Goal: Task Accomplishment & Management: Use online tool/utility

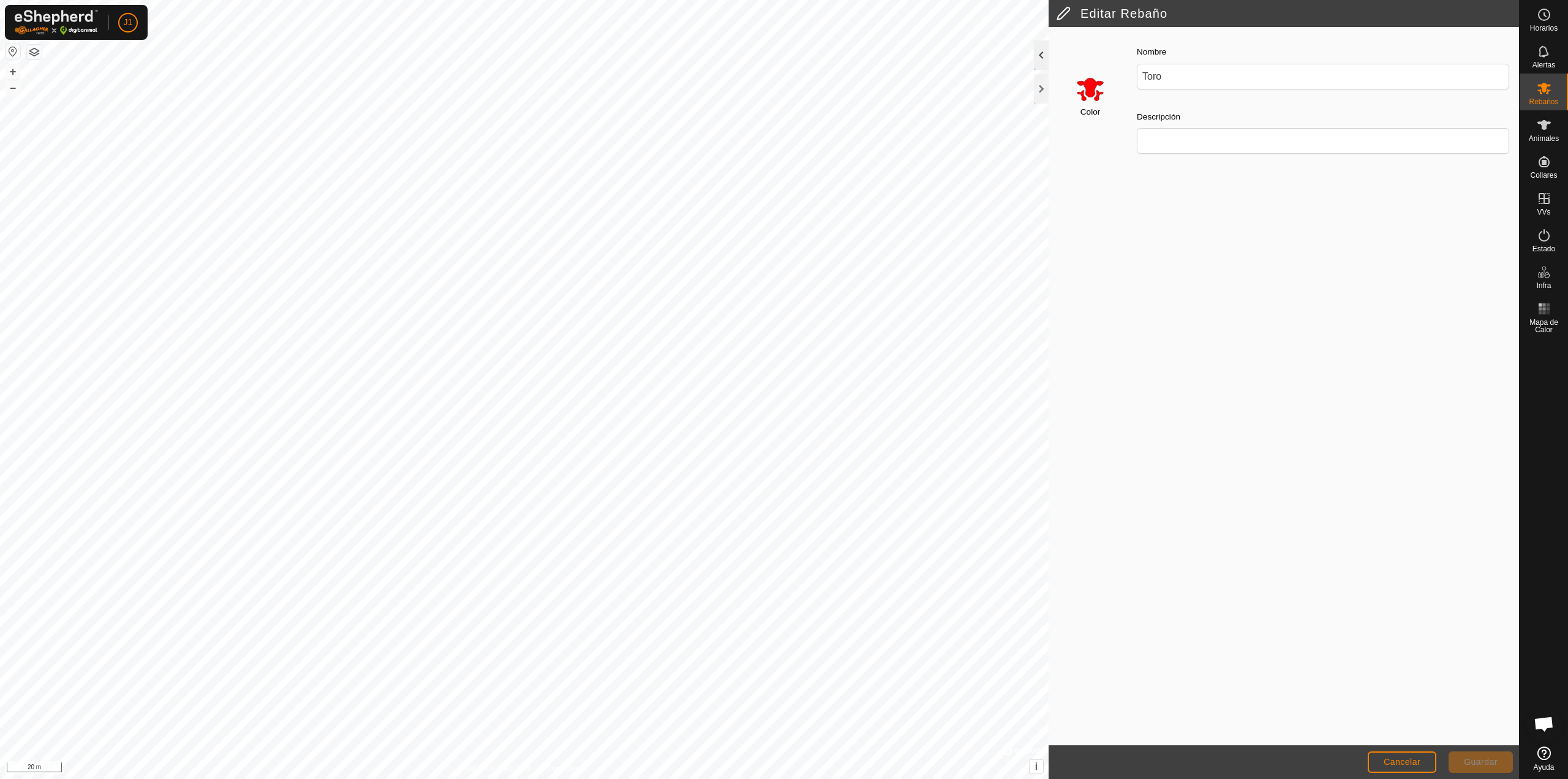
click at [1041, 50] on div at bounding box center [1041, 55] width 14 height 30
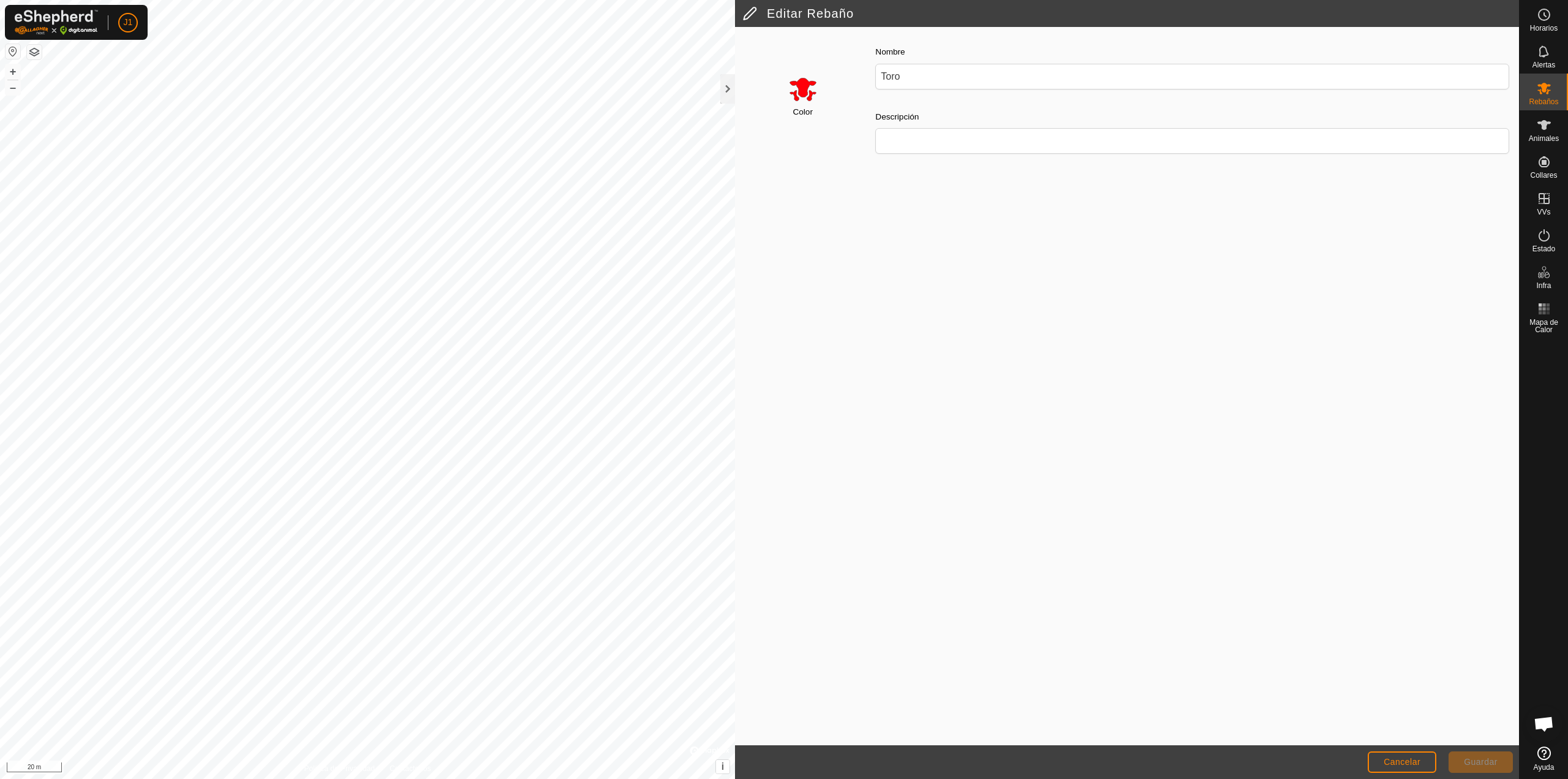
click at [753, 2] on header "Editar Rebaño" at bounding box center [1127, 14] width 784 height 27
click at [729, 90] on div at bounding box center [728, 89] width 14 height 30
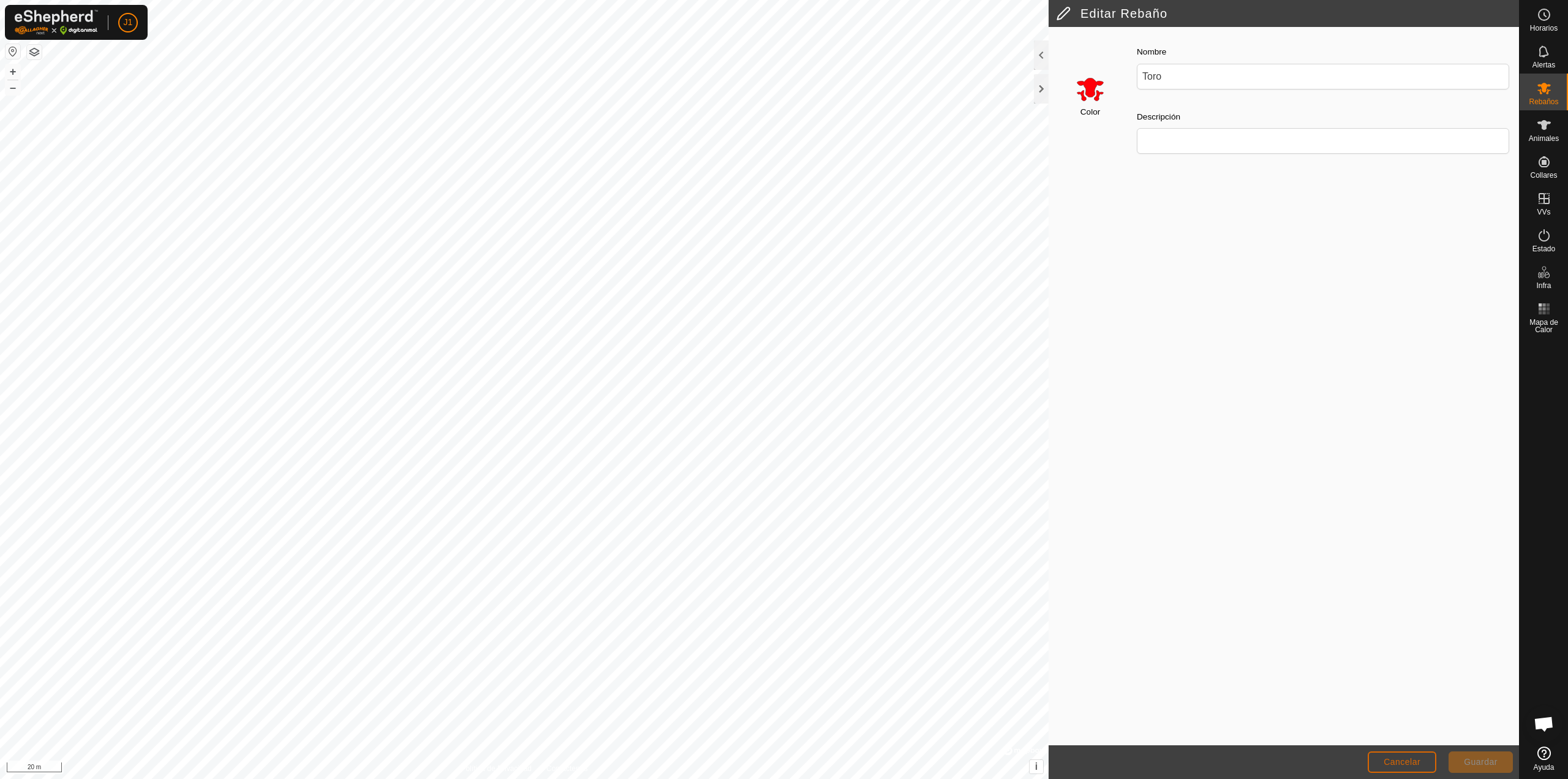
click at [1398, 758] on span "Cancelar" at bounding box center [1402, 761] width 37 height 10
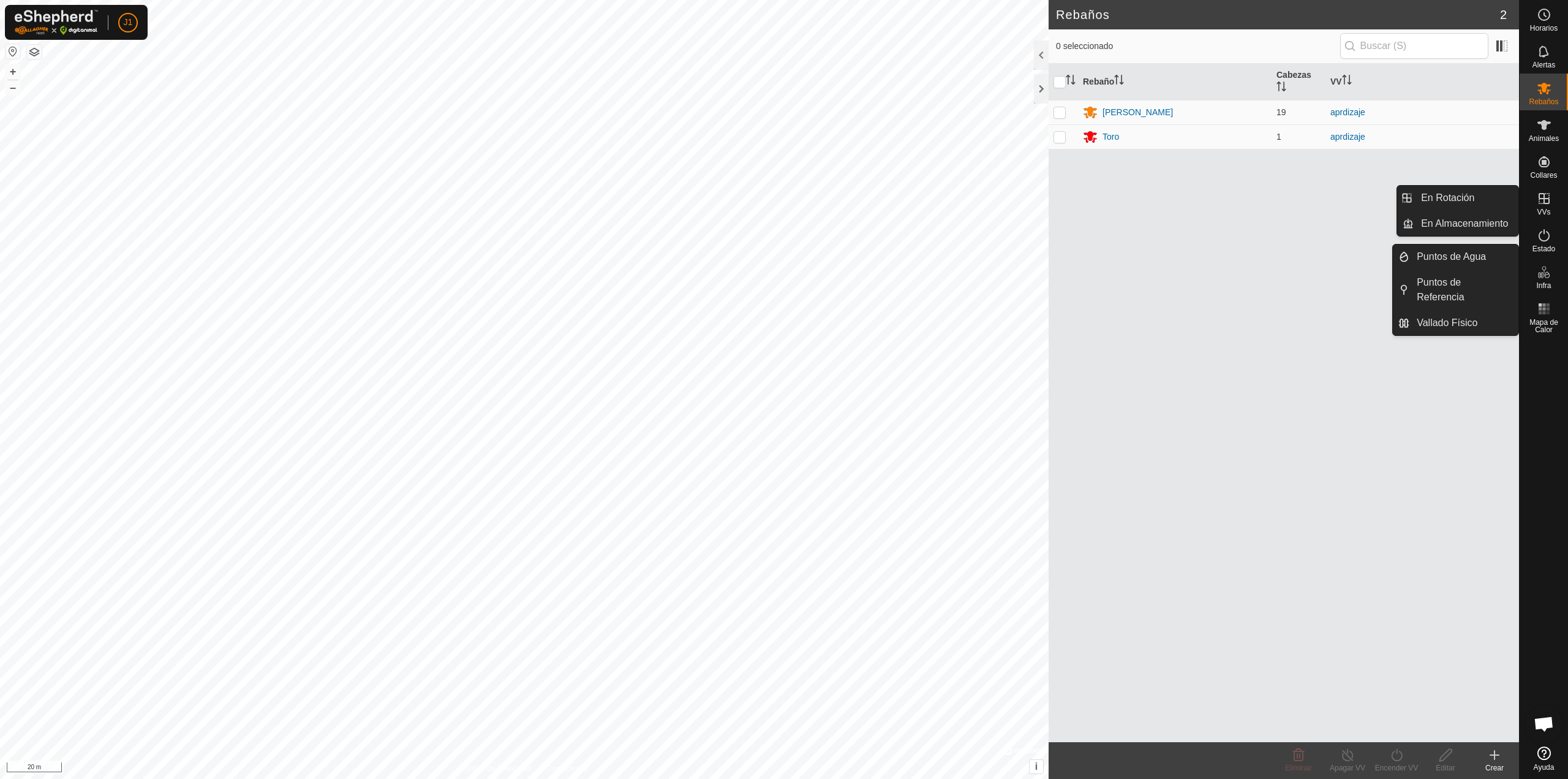
click at [1542, 200] on icon at bounding box center [1544, 198] width 14 height 14
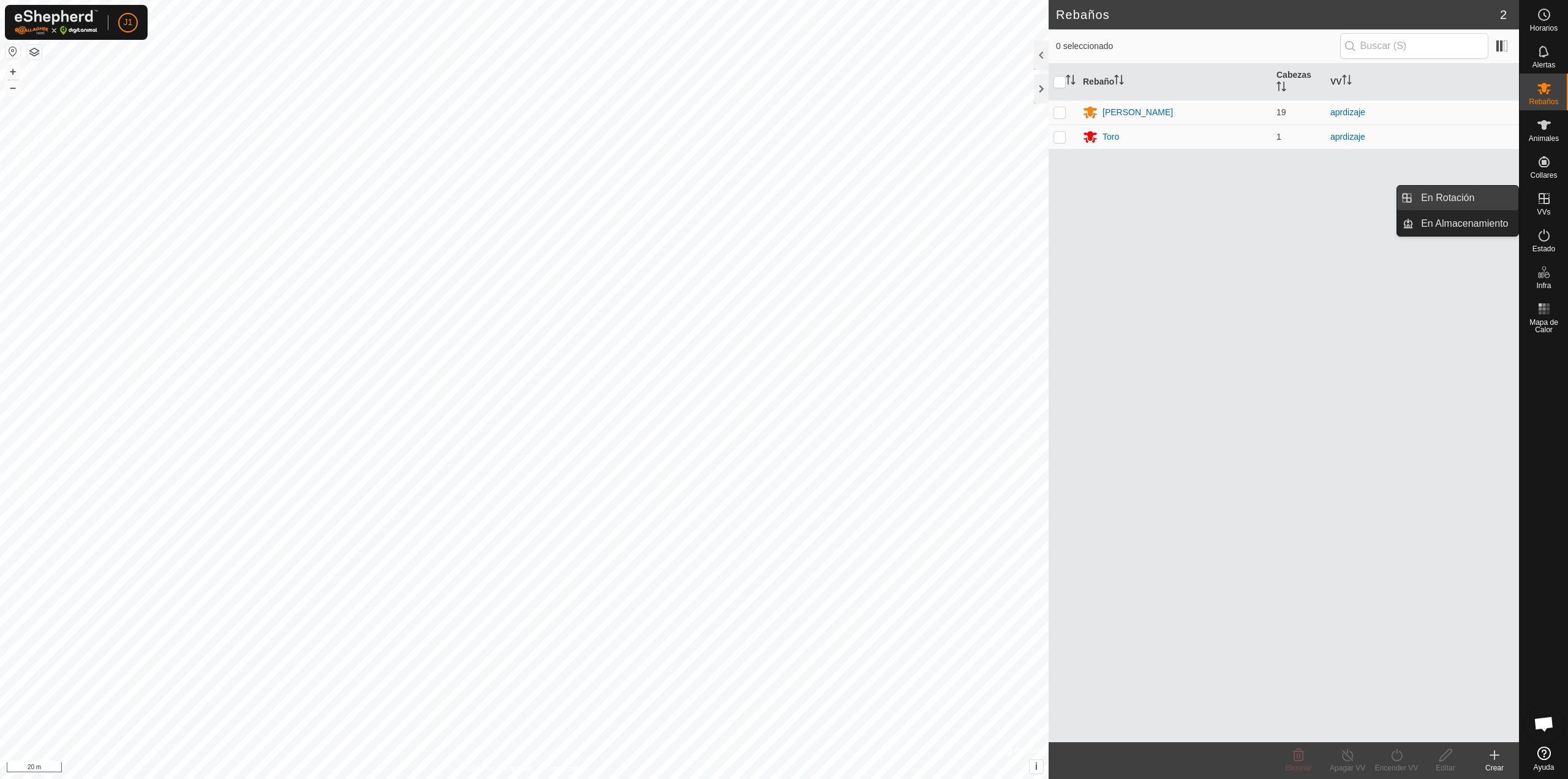
click at [1506, 202] on link "En Rotación" at bounding box center [1466, 198] width 105 height 25
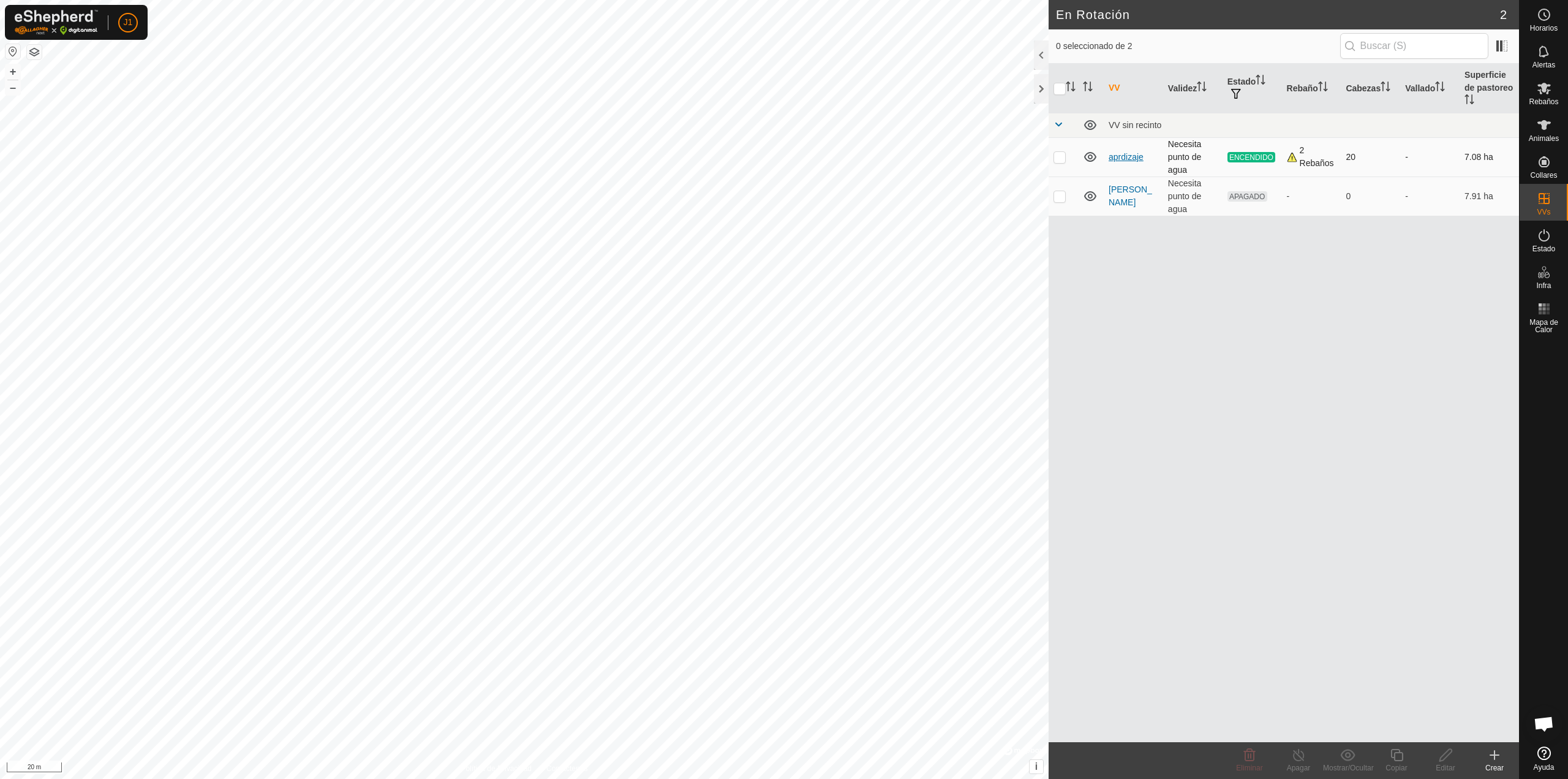
click at [1135, 154] on link "aprdizaje" at bounding box center [1127, 157] width 35 height 10
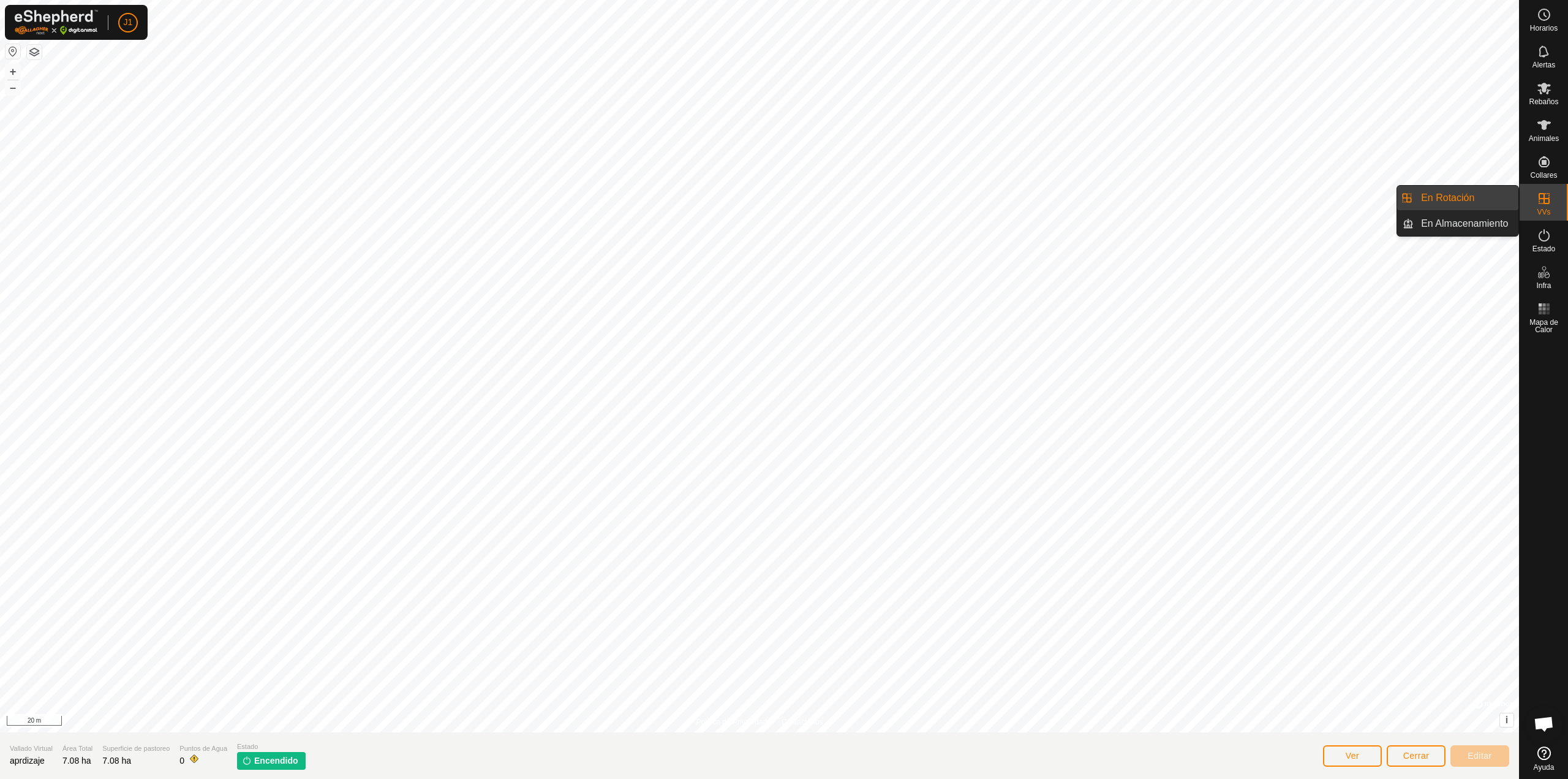
click at [1535, 206] on es-virtualpaddocks-svg-icon at bounding box center [1544, 198] width 22 height 20
click at [1461, 197] on link "En Rotación" at bounding box center [1466, 198] width 105 height 25
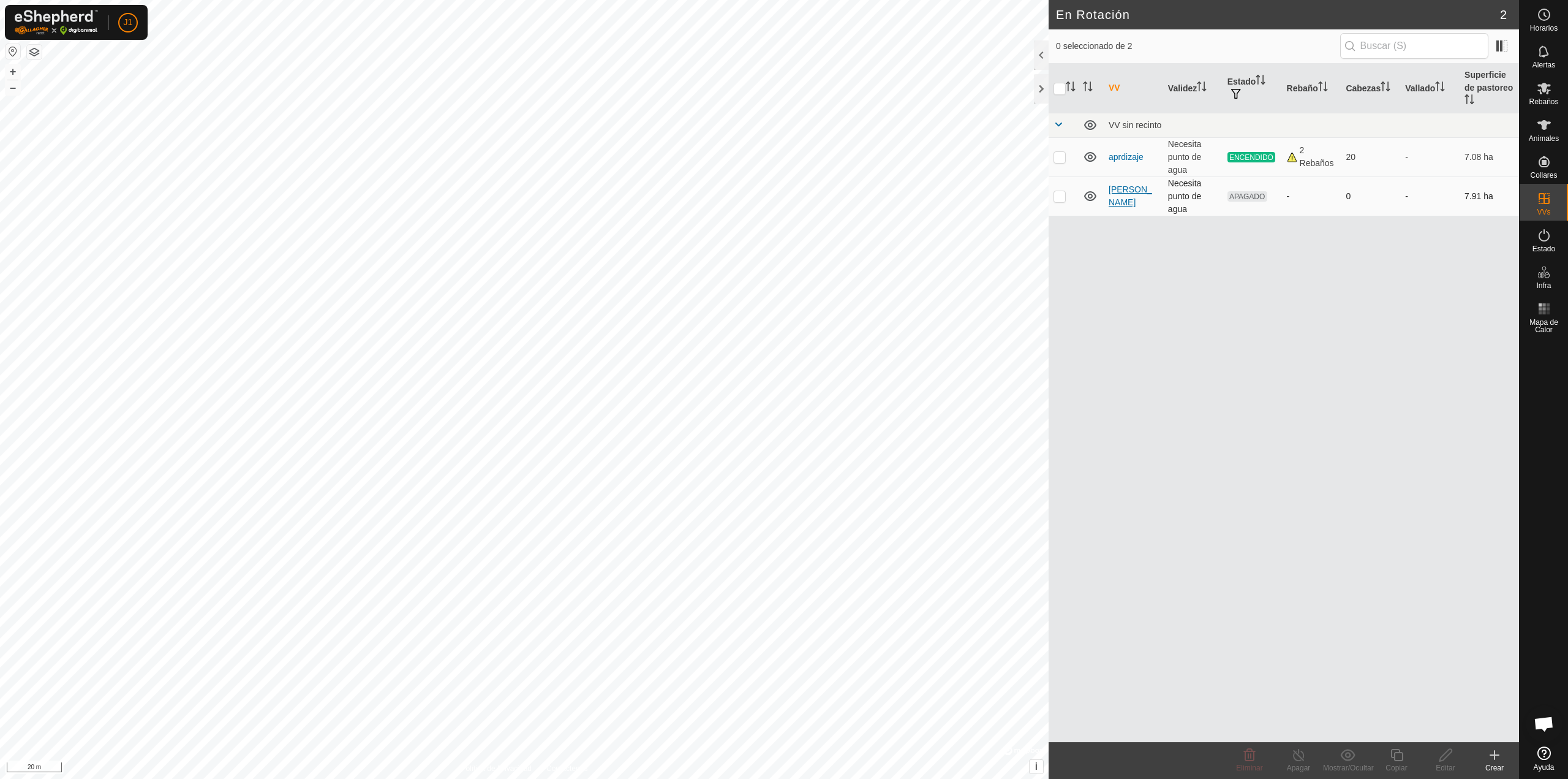
click at [1122, 198] on link "[PERSON_NAME]" at bounding box center [1131, 196] width 43 height 22
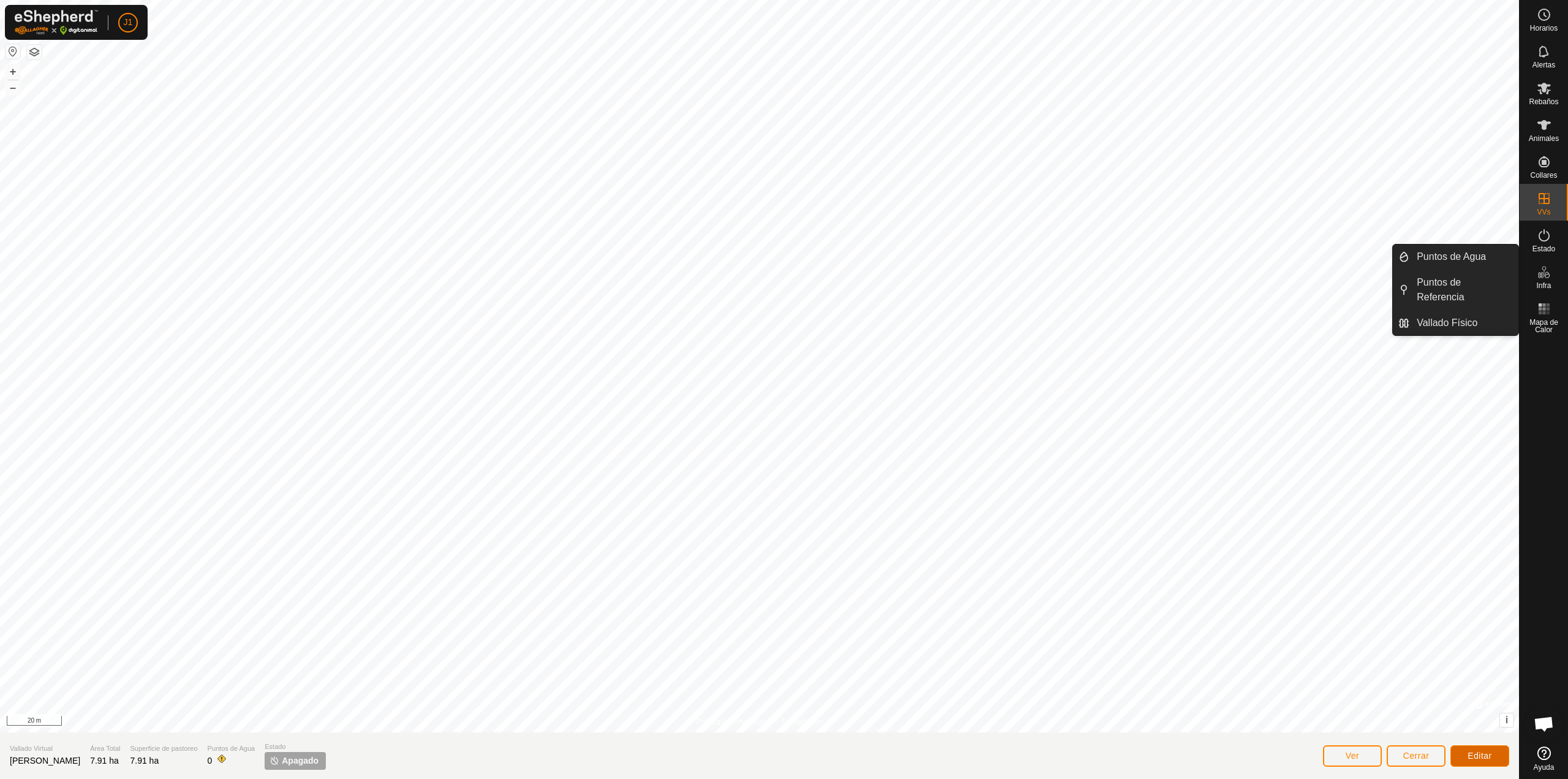
click at [1473, 763] on button "Editar" at bounding box center [1480, 756] width 59 height 22
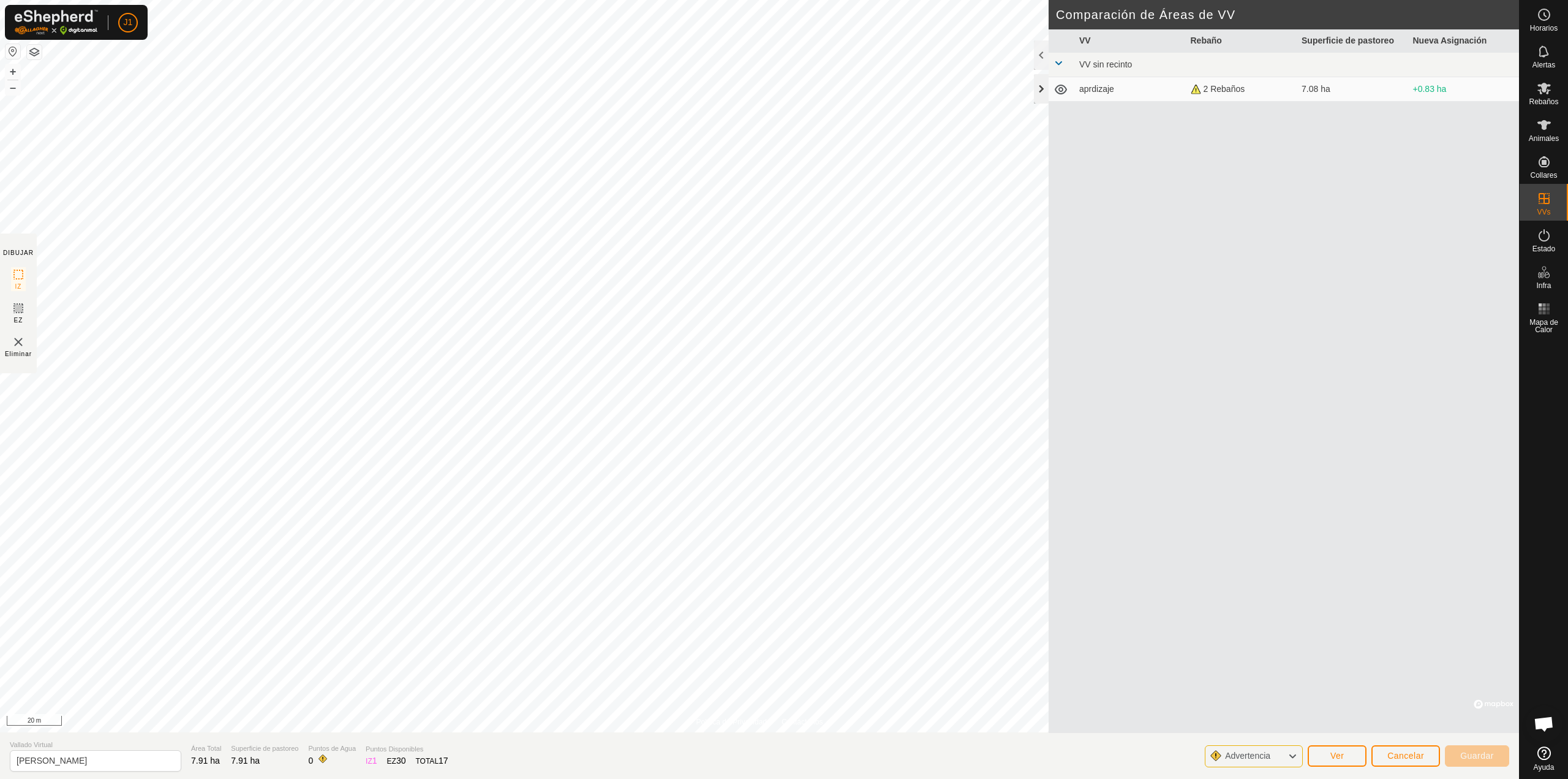
click at [1043, 89] on div at bounding box center [1041, 89] width 14 height 30
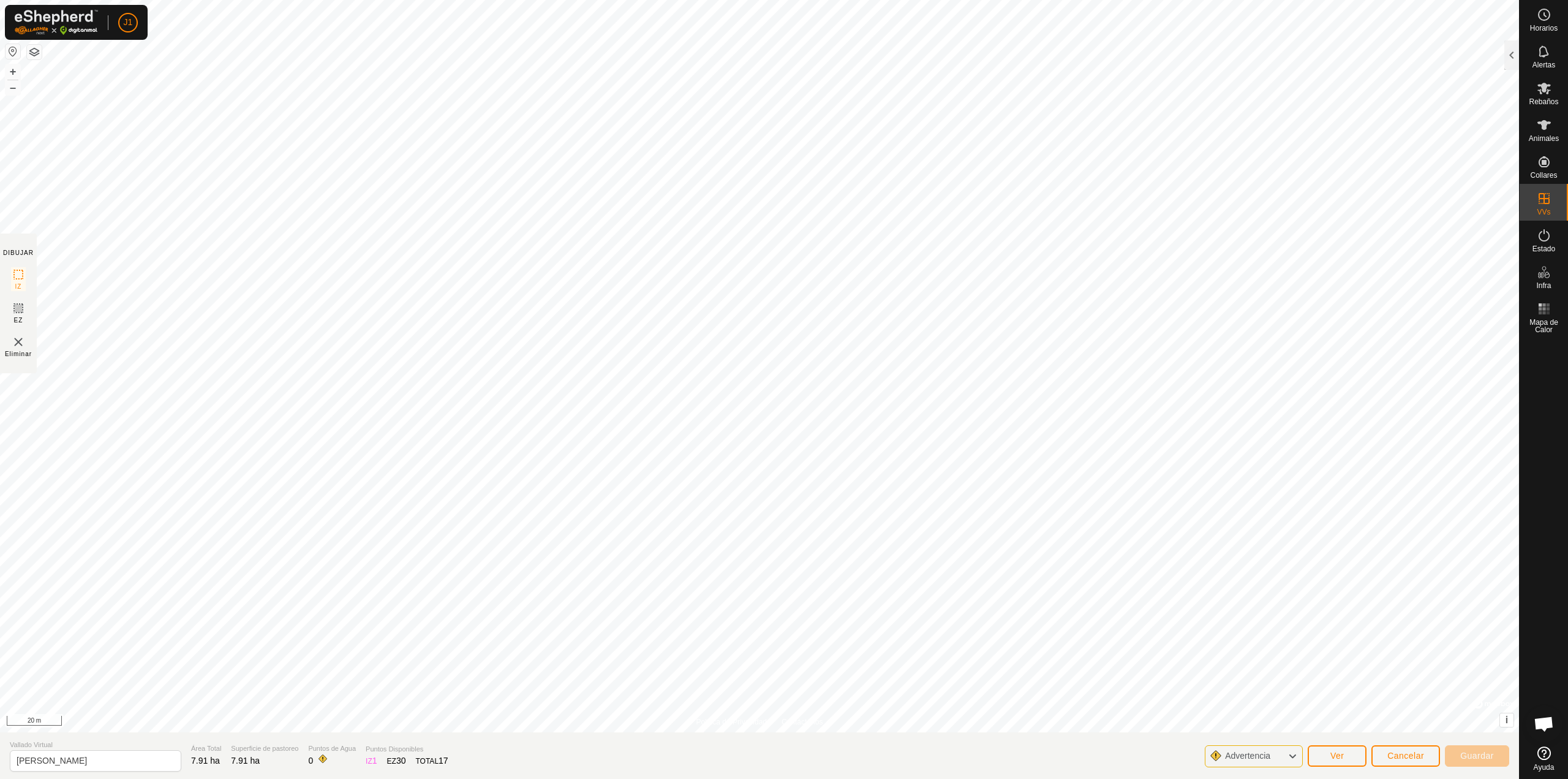
click at [1263, 757] on span "Advertencia" at bounding box center [1247, 755] width 46 height 10
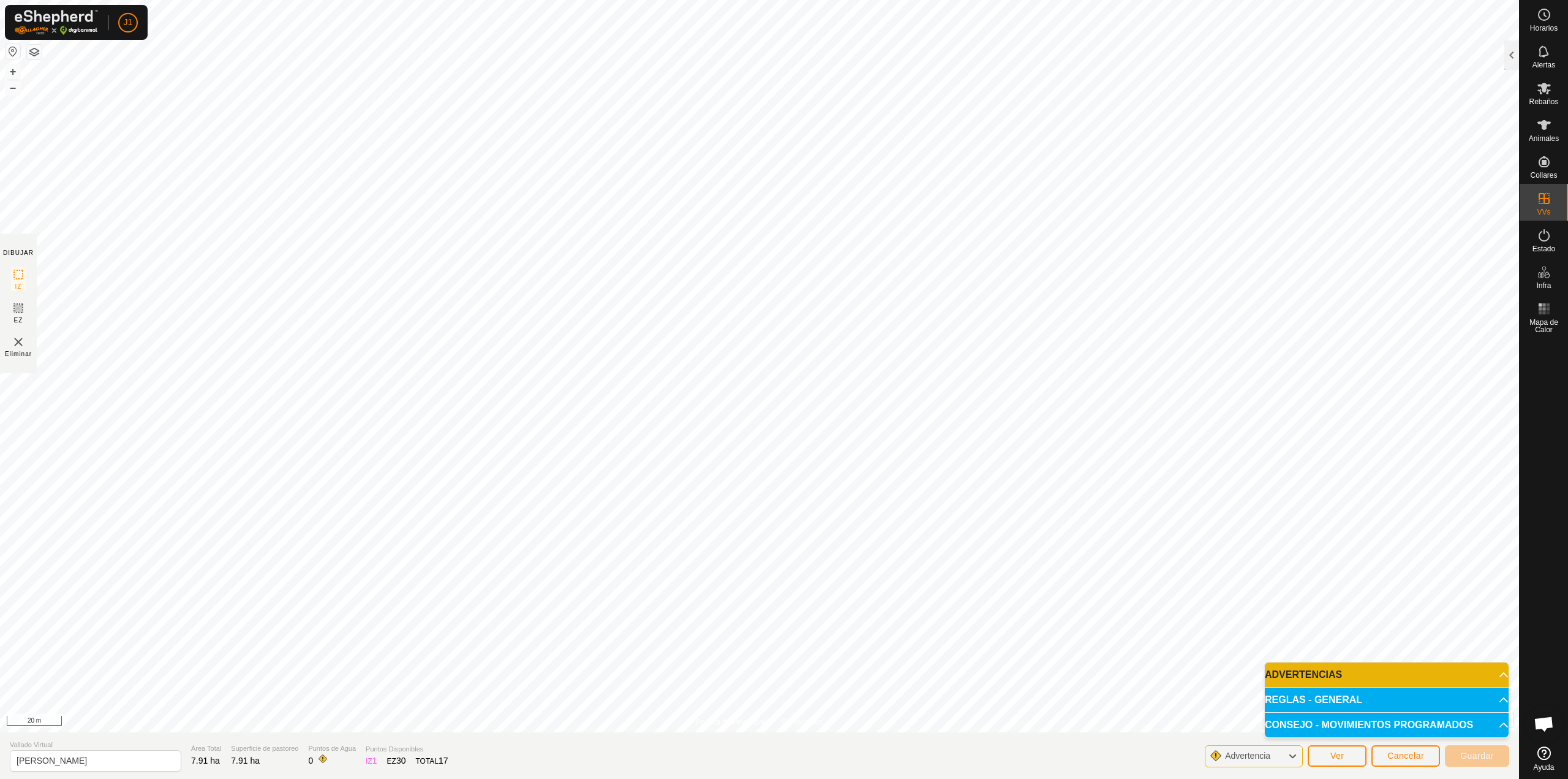
click at [1263, 757] on span "Advertencia" at bounding box center [1247, 755] width 46 height 10
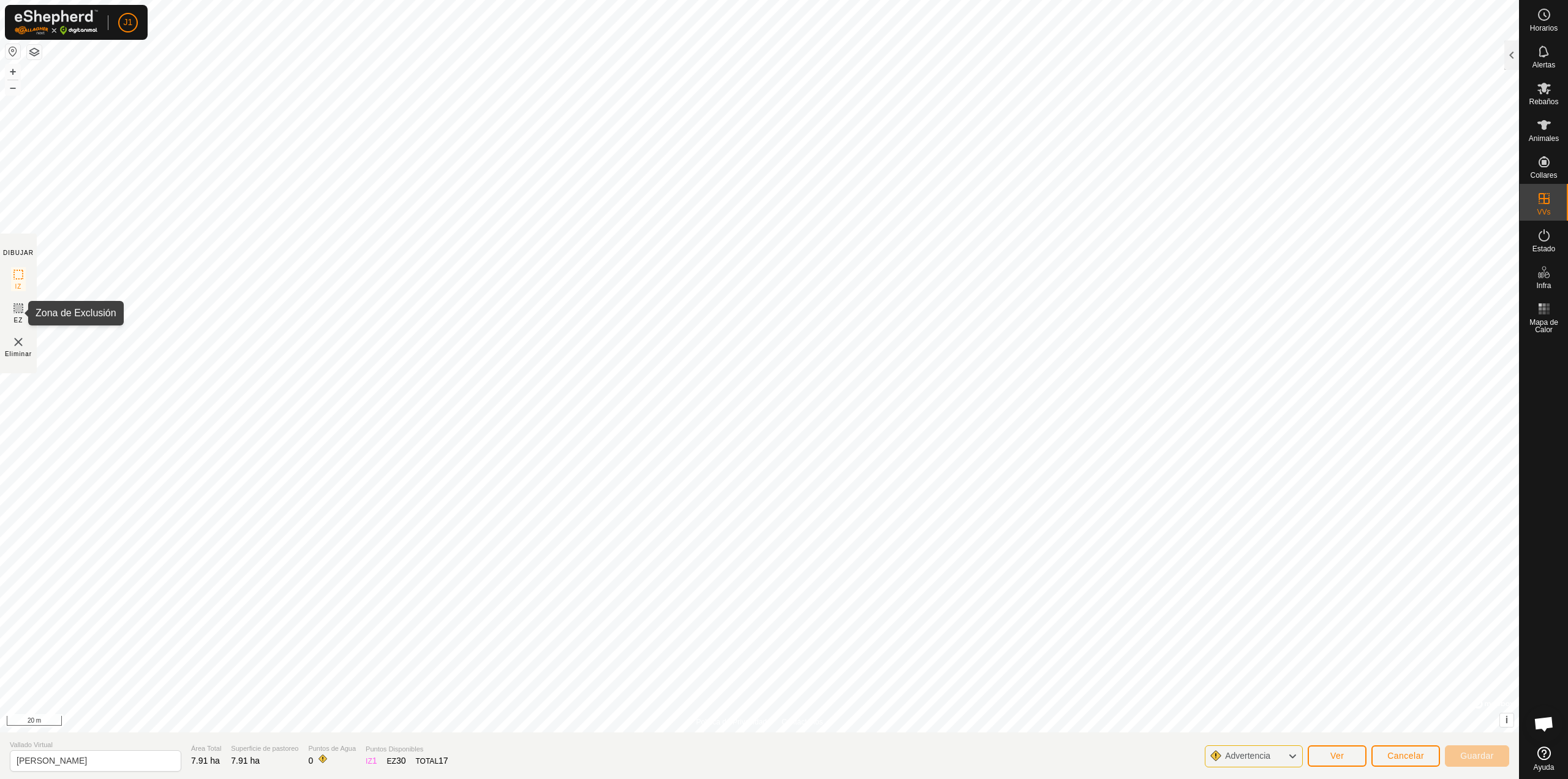
click at [14, 305] on icon at bounding box center [18, 308] width 14 height 14
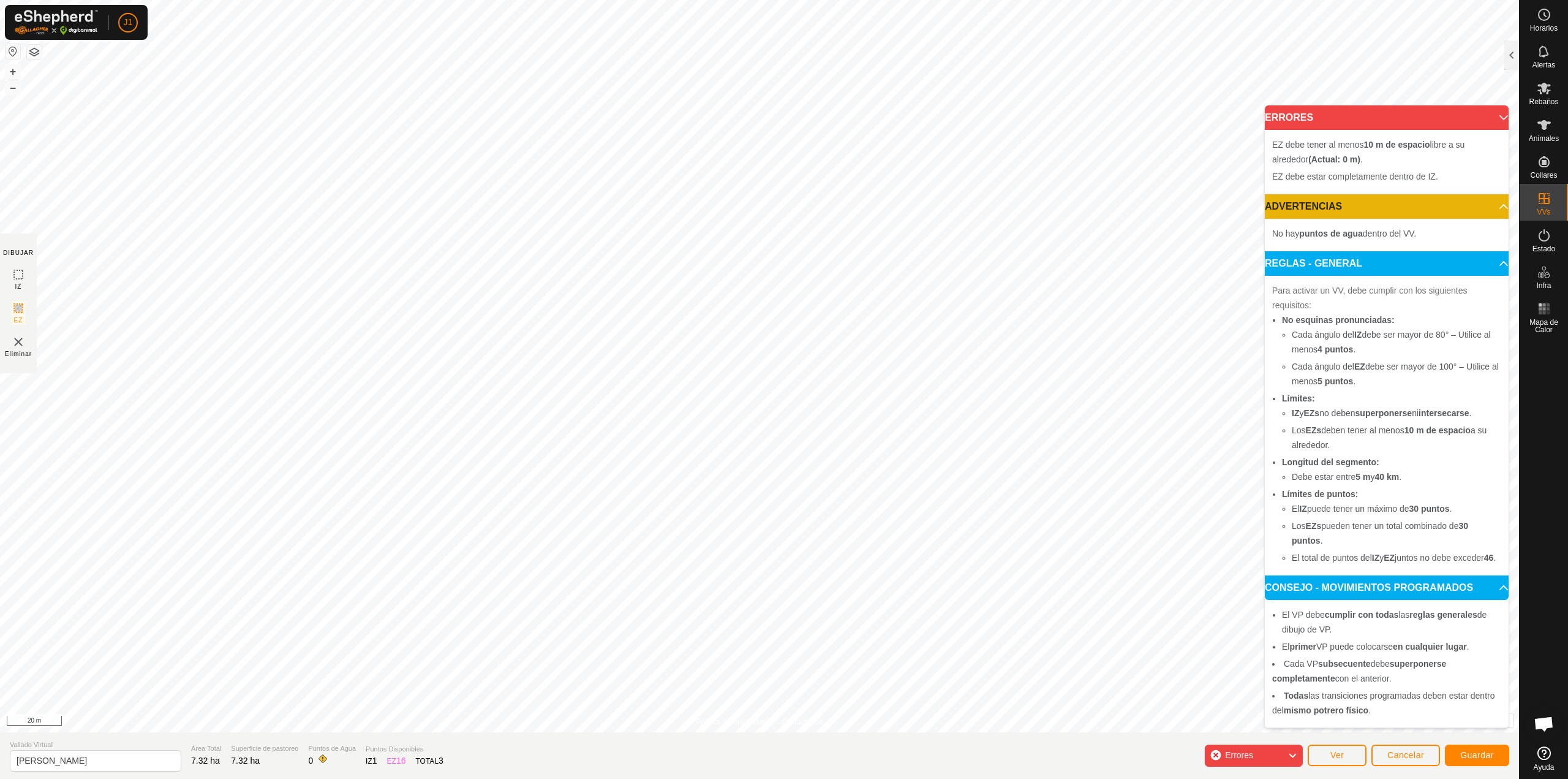
click at [1250, 758] on span "Errores" at bounding box center [1239, 755] width 28 height 10
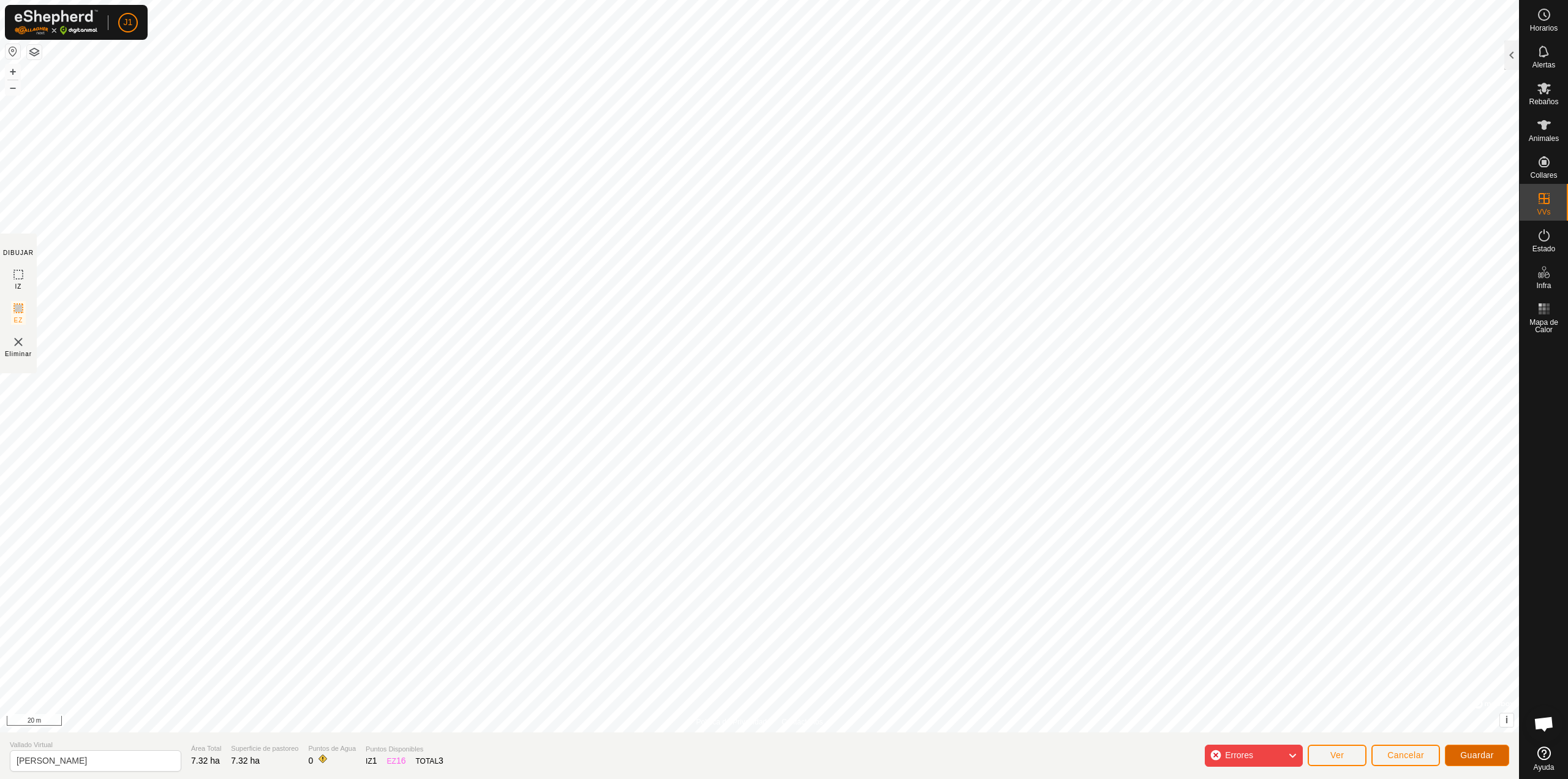
click at [1476, 756] on span "Guardar" at bounding box center [1477, 755] width 34 height 10
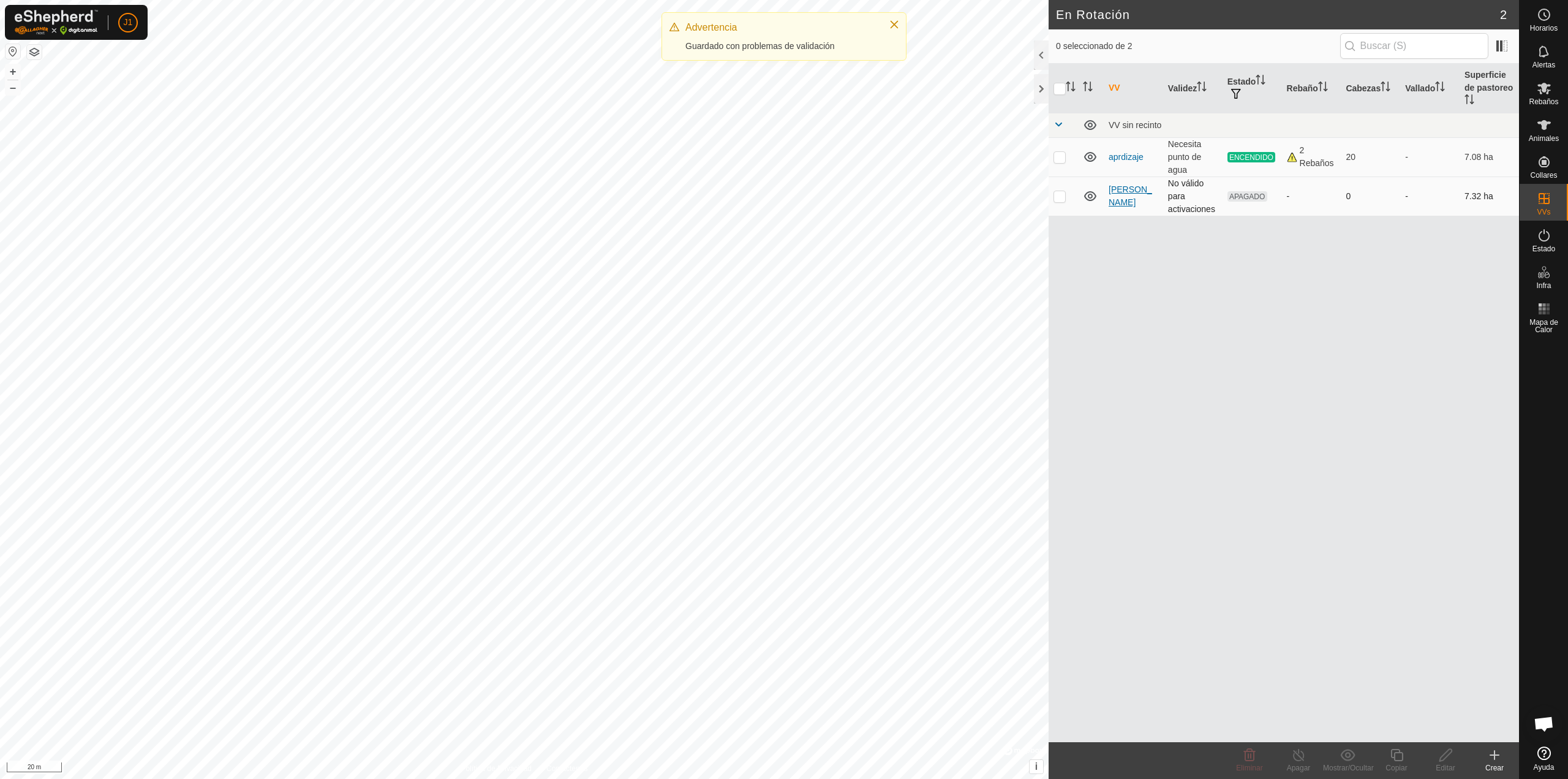
click at [1111, 198] on link "[PERSON_NAME]" at bounding box center [1131, 196] width 43 height 22
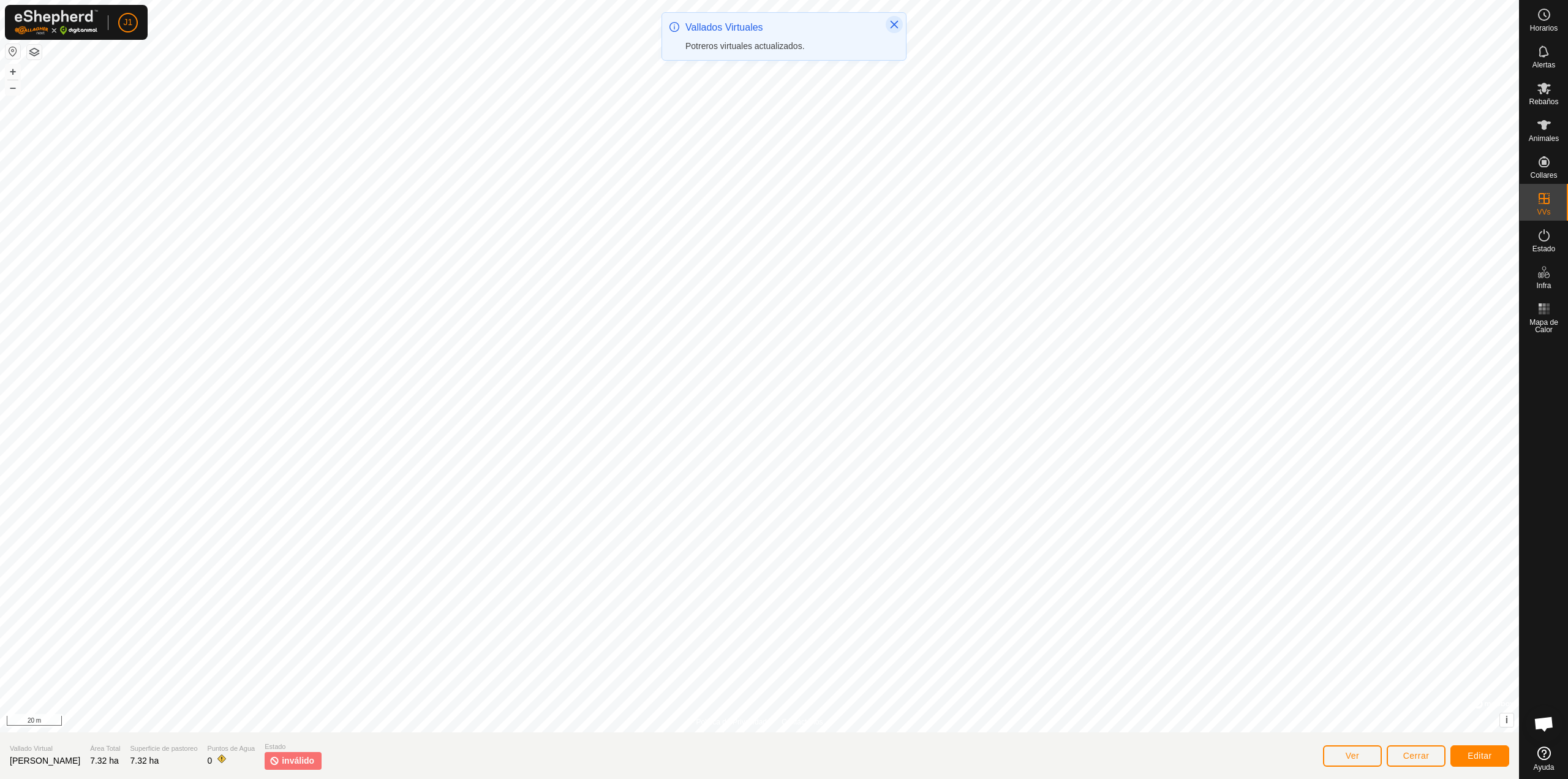
click at [888, 25] on button "Close" at bounding box center [894, 24] width 17 height 17
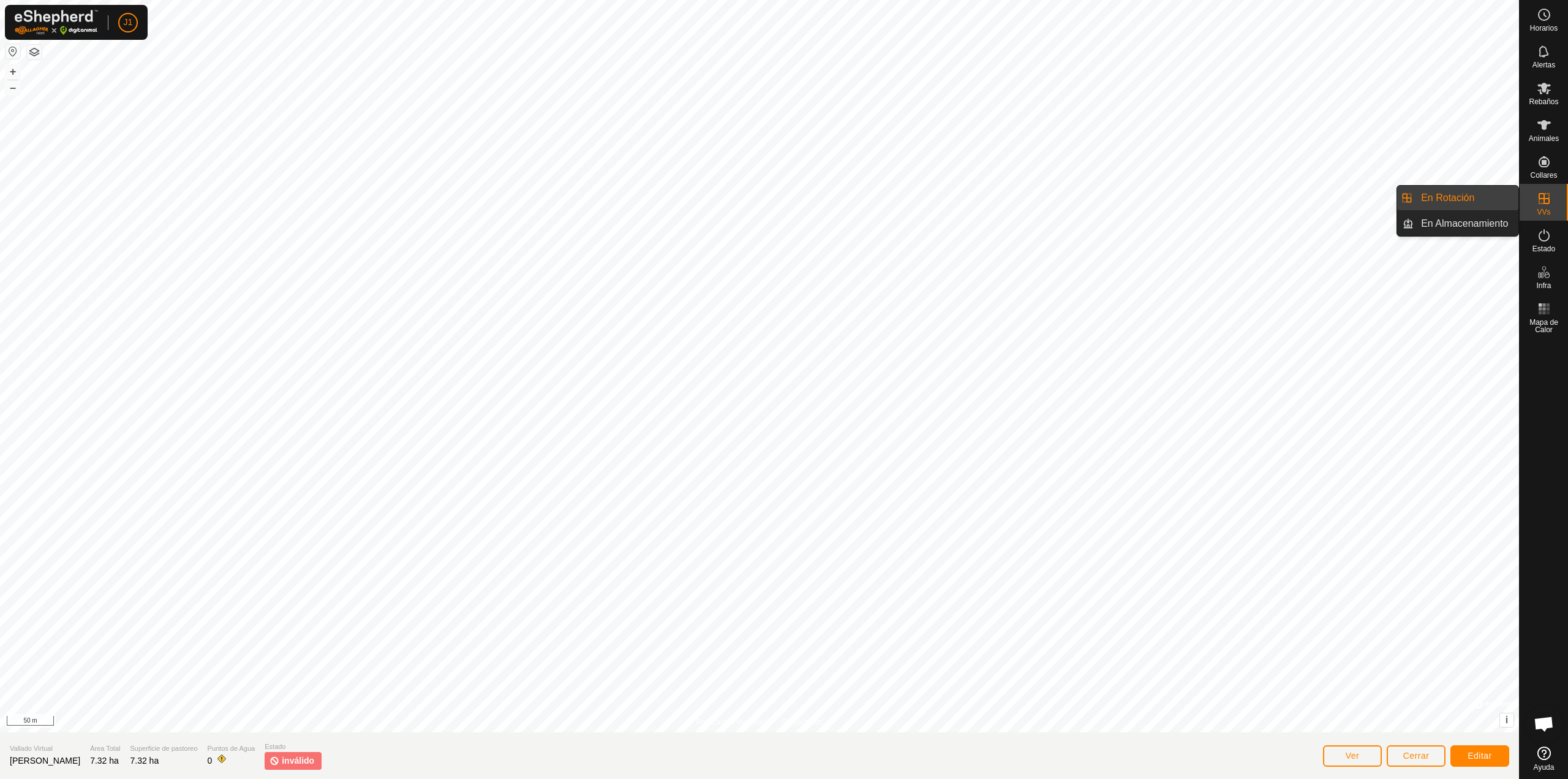
click at [1490, 200] on link "En Rotación" at bounding box center [1466, 198] width 105 height 25
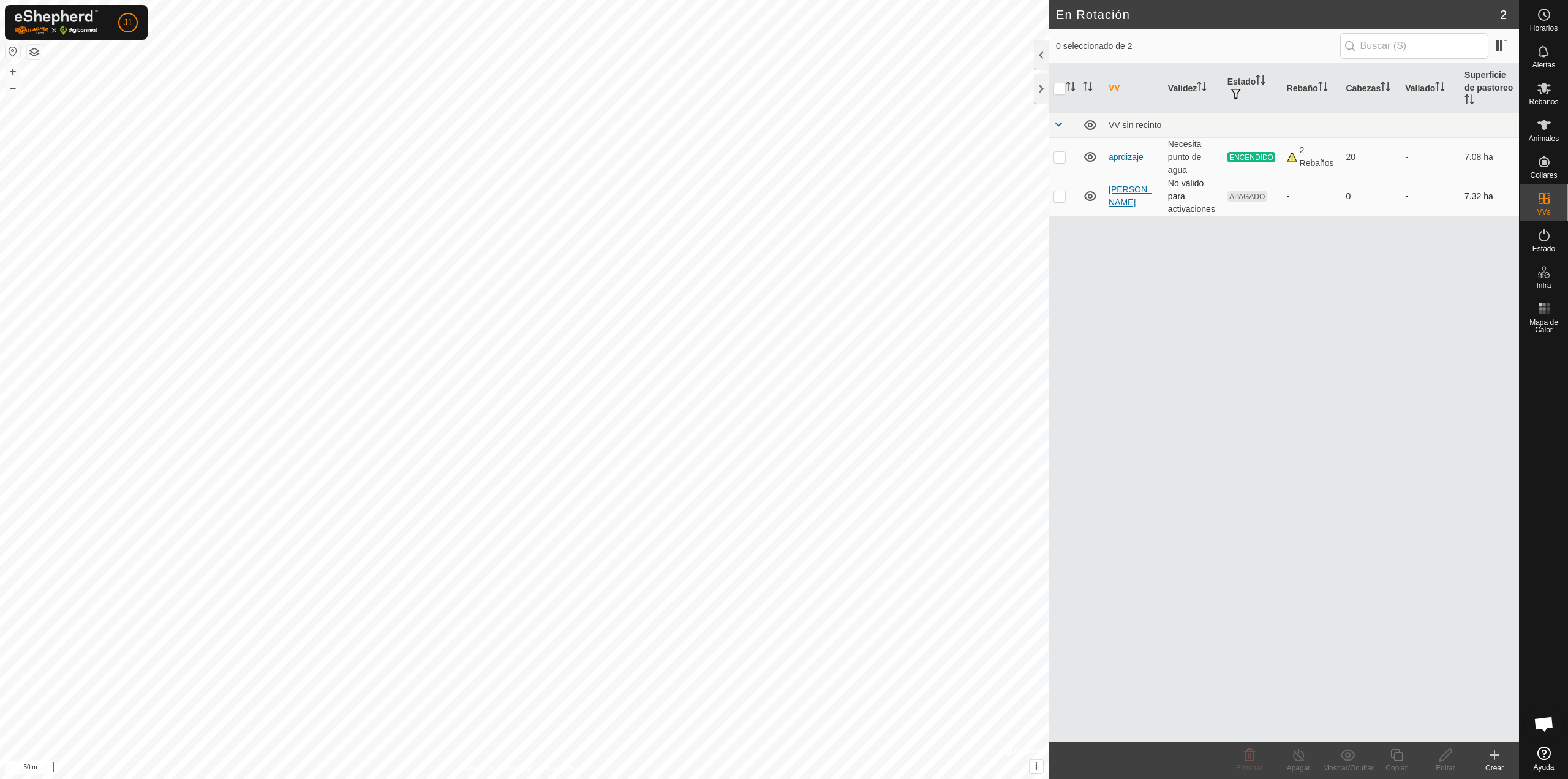
click at [1115, 194] on link "[PERSON_NAME]" at bounding box center [1131, 196] width 43 height 22
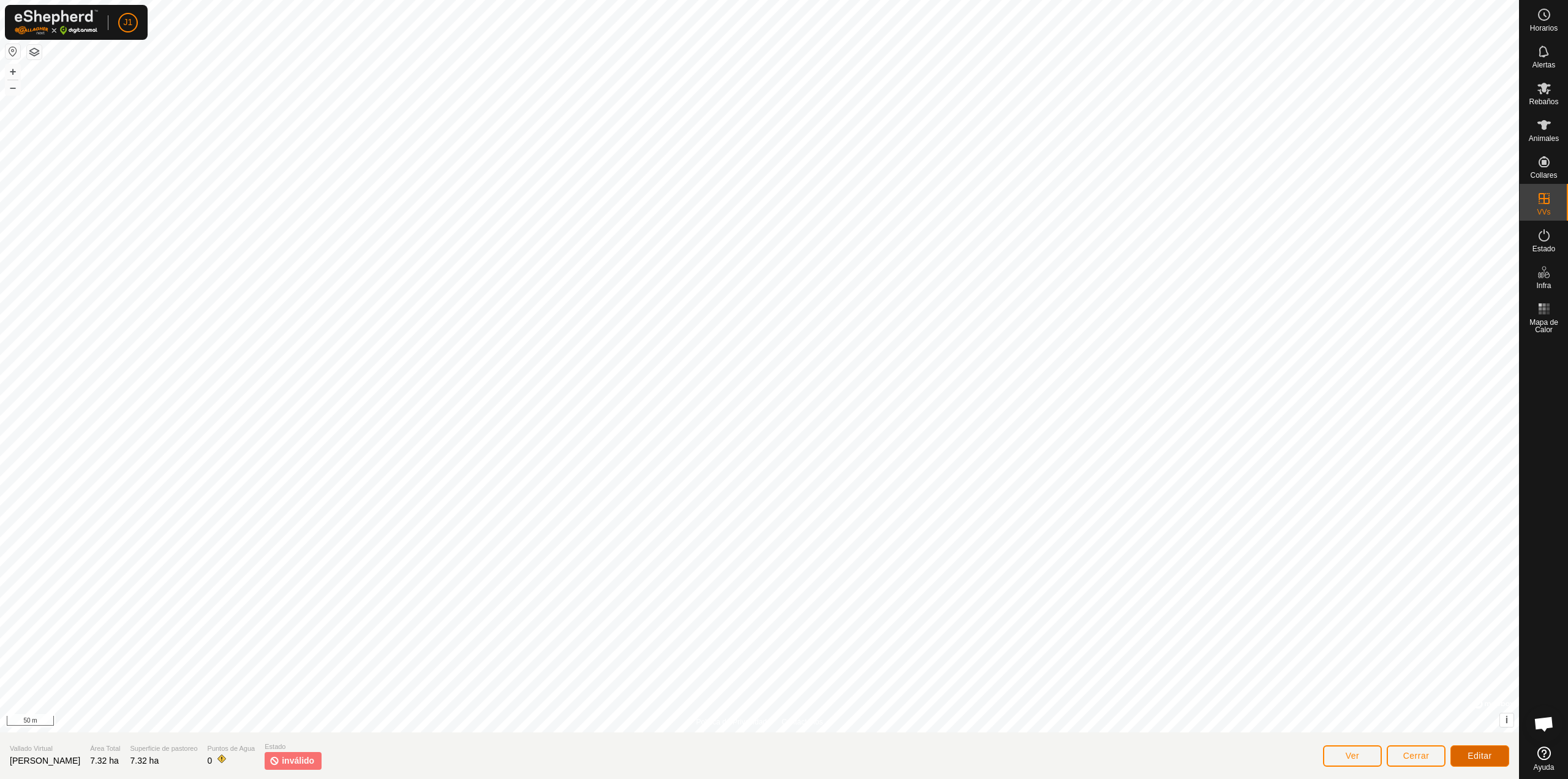
click at [1478, 756] on span "Editar" at bounding box center [1479, 755] width 25 height 10
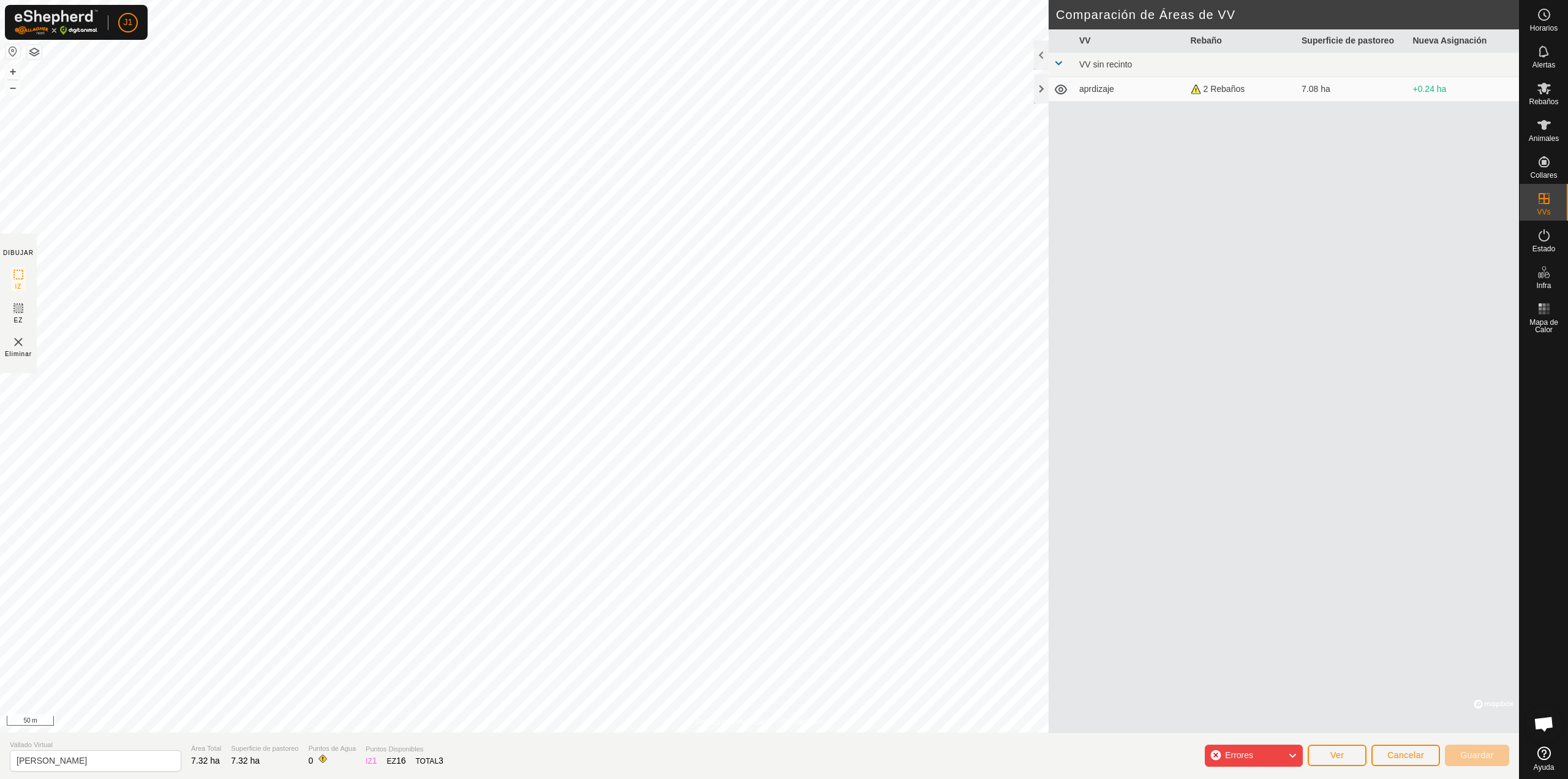
click at [1056, 66] on span at bounding box center [1059, 63] width 10 height 10
click at [1043, 90] on div at bounding box center [1041, 89] width 14 height 30
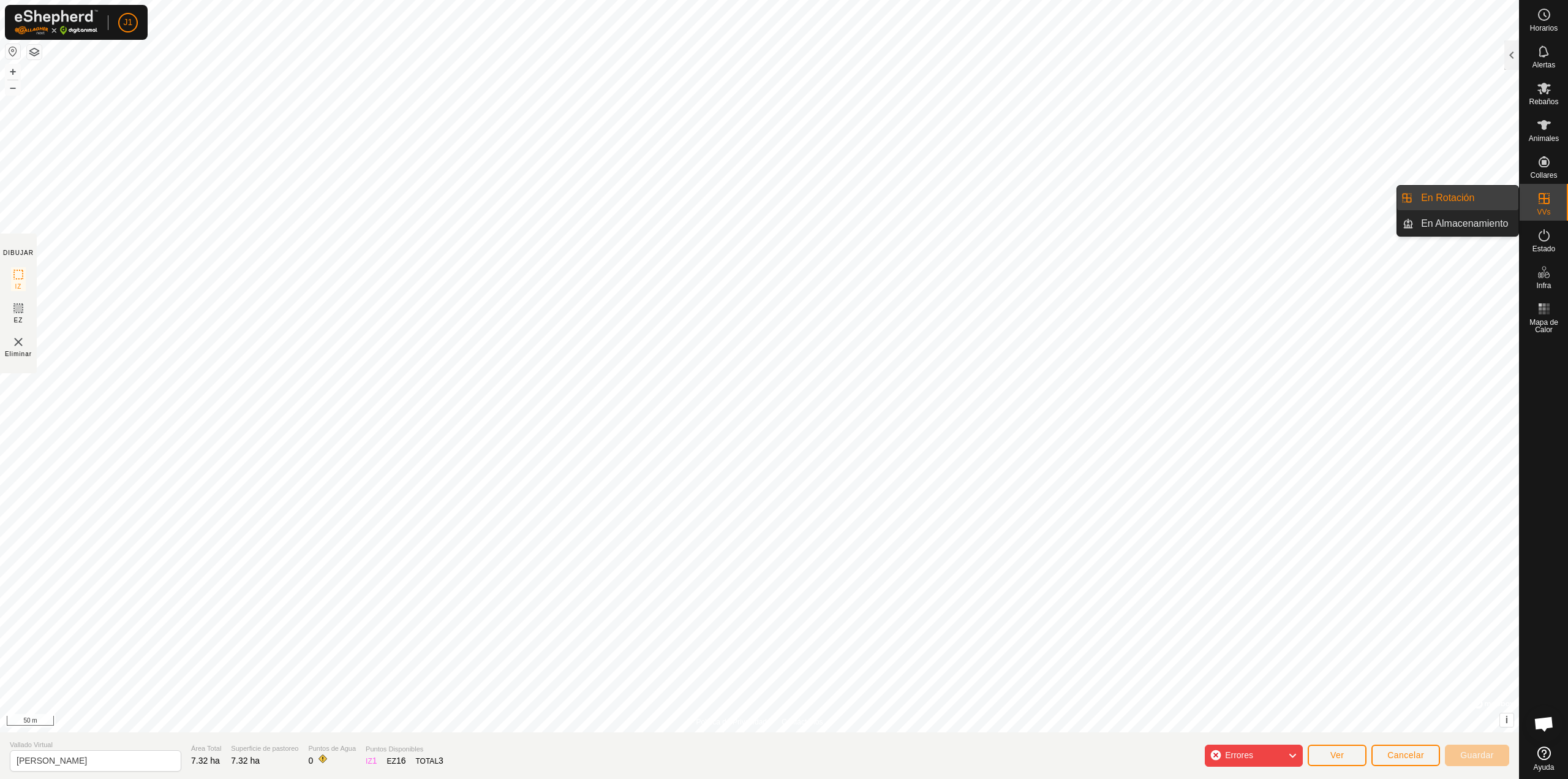
click at [1488, 201] on link "En Rotación" at bounding box center [1466, 198] width 105 height 25
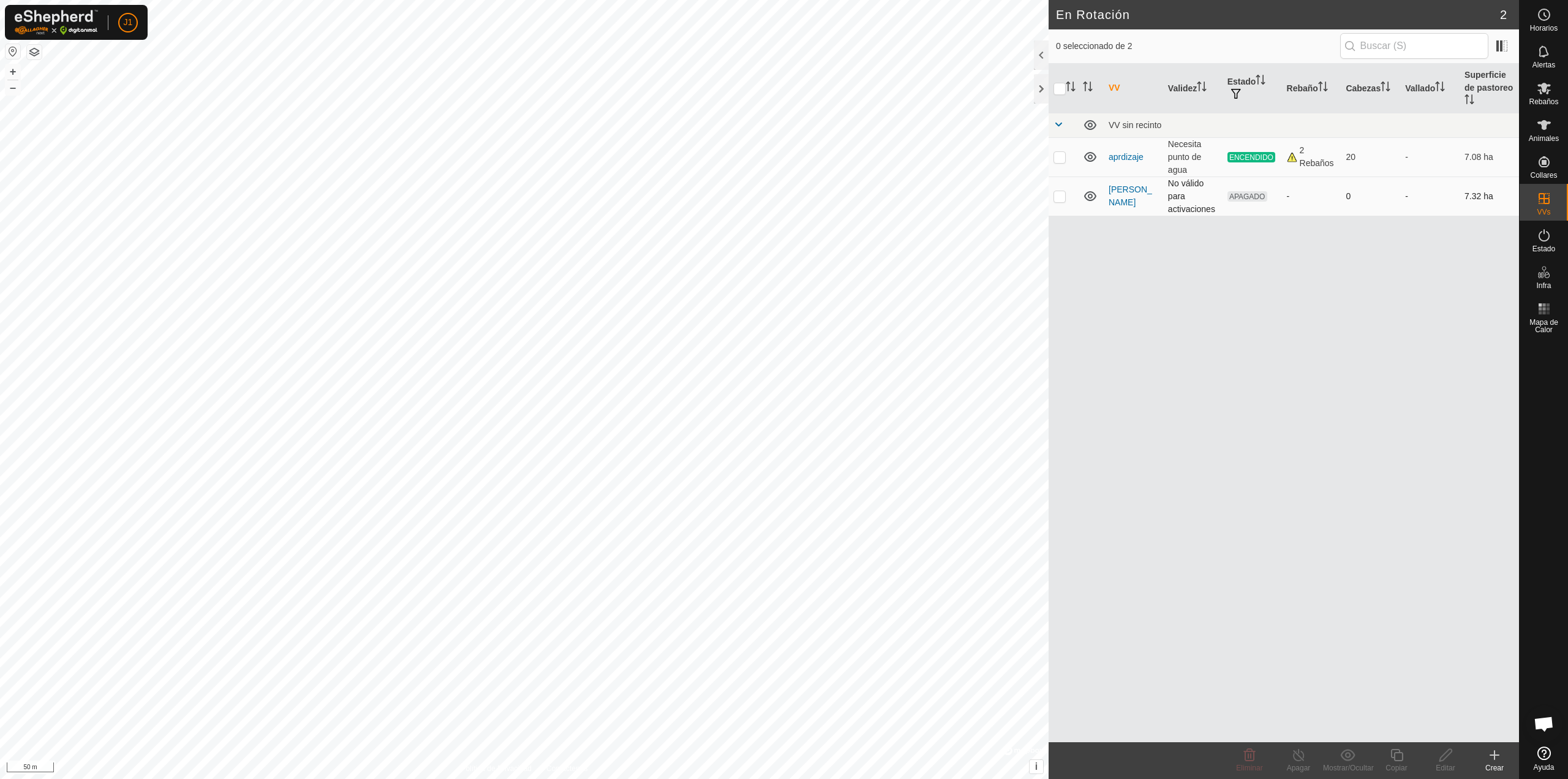
click at [1058, 195] on p-checkbox at bounding box center [1059, 196] width 12 height 10
click at [1231, 768] on div "Eliminar" at bounding box center [1249, 768] width 49 height 11
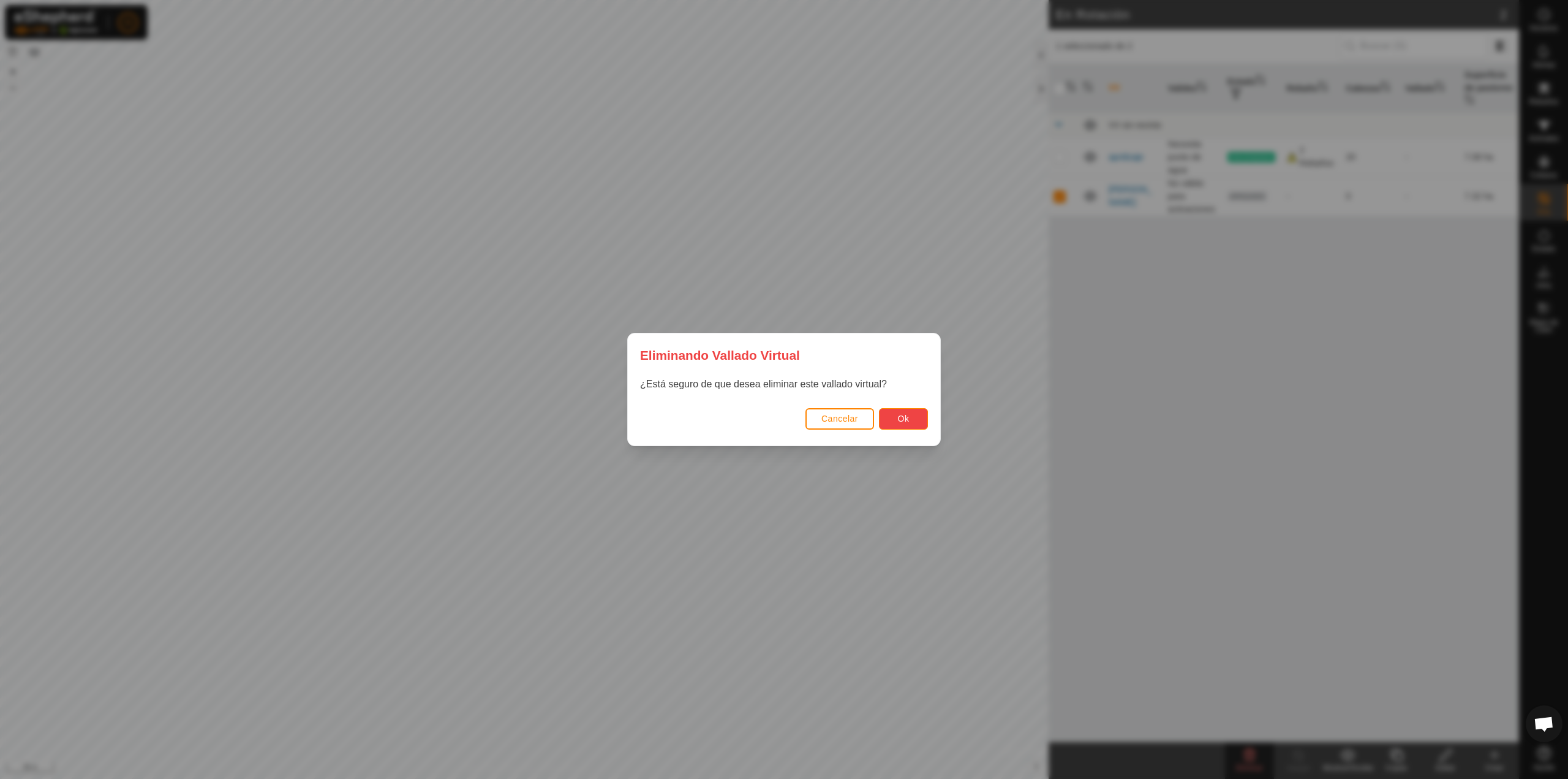
click at [915, 419] on button "Ok" at bounding box center [903, 418] width 49 height 22
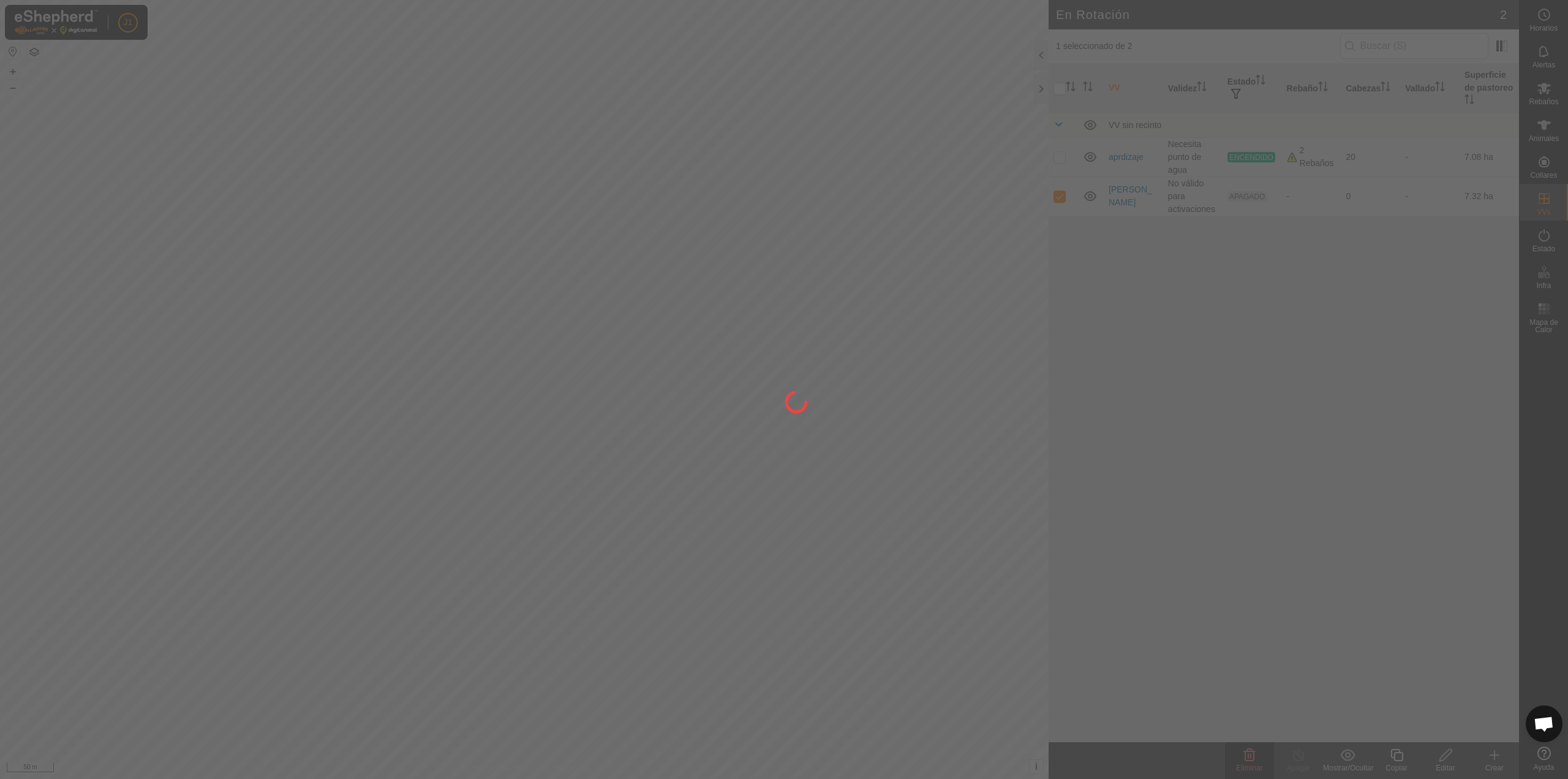
checkbox input "false"
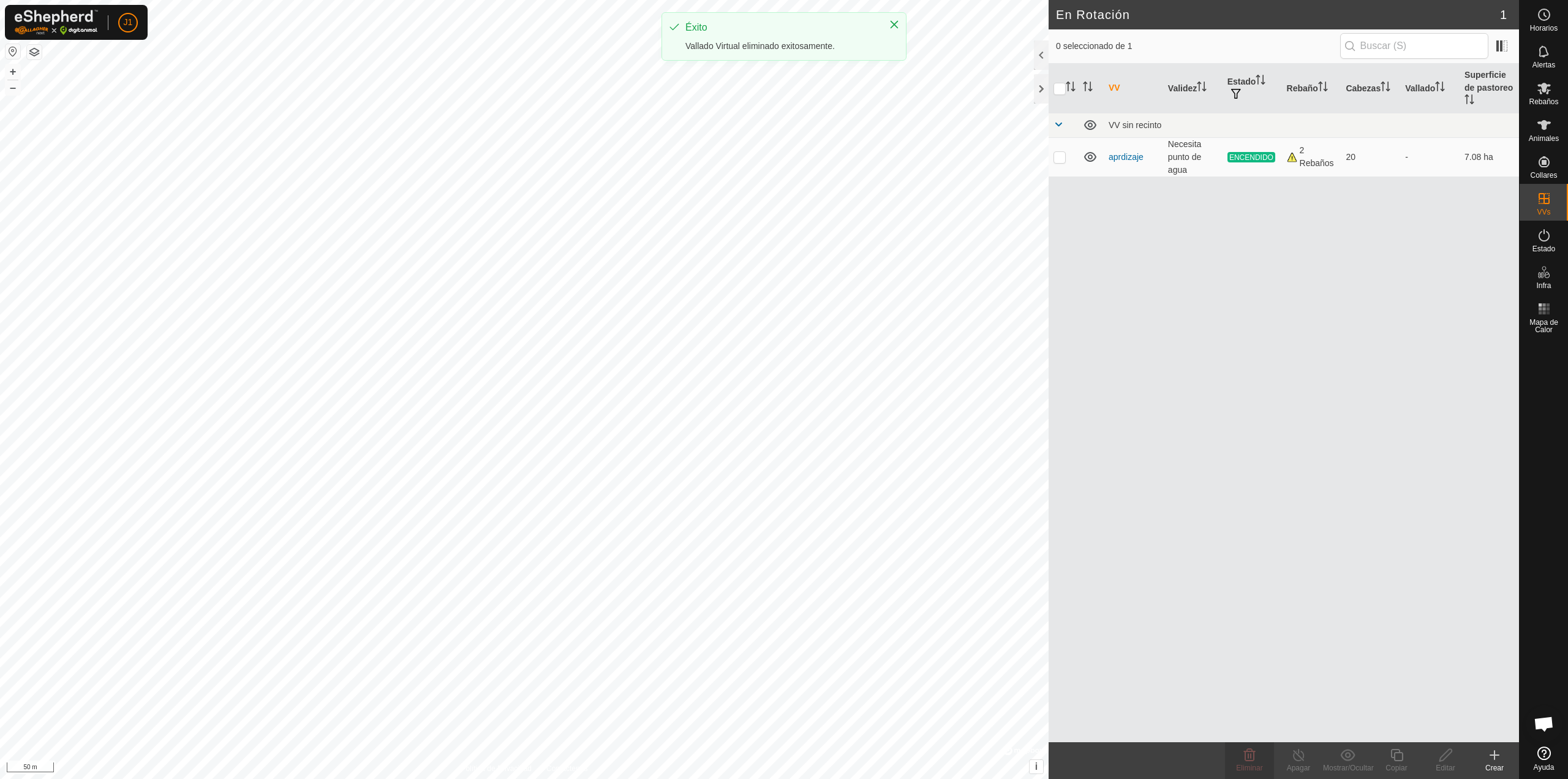
click at [1331, 575] on div "VV Validez Estado Rebaño Cabezas Vallado Superficie de pastoreo VV sin recinto …" at bounding box center [1283, 403] width 470 height 678
click at [1490, 760] on div "J1 Horarios Alertas Rebaños Animales Collares VVs Estado Infra Mapa de Calor Ay…" at bounding box center [784, 390] width 1568 height 779
click at [1496, 755] on icon at bounding box center [1494, 755] width 9 height 0
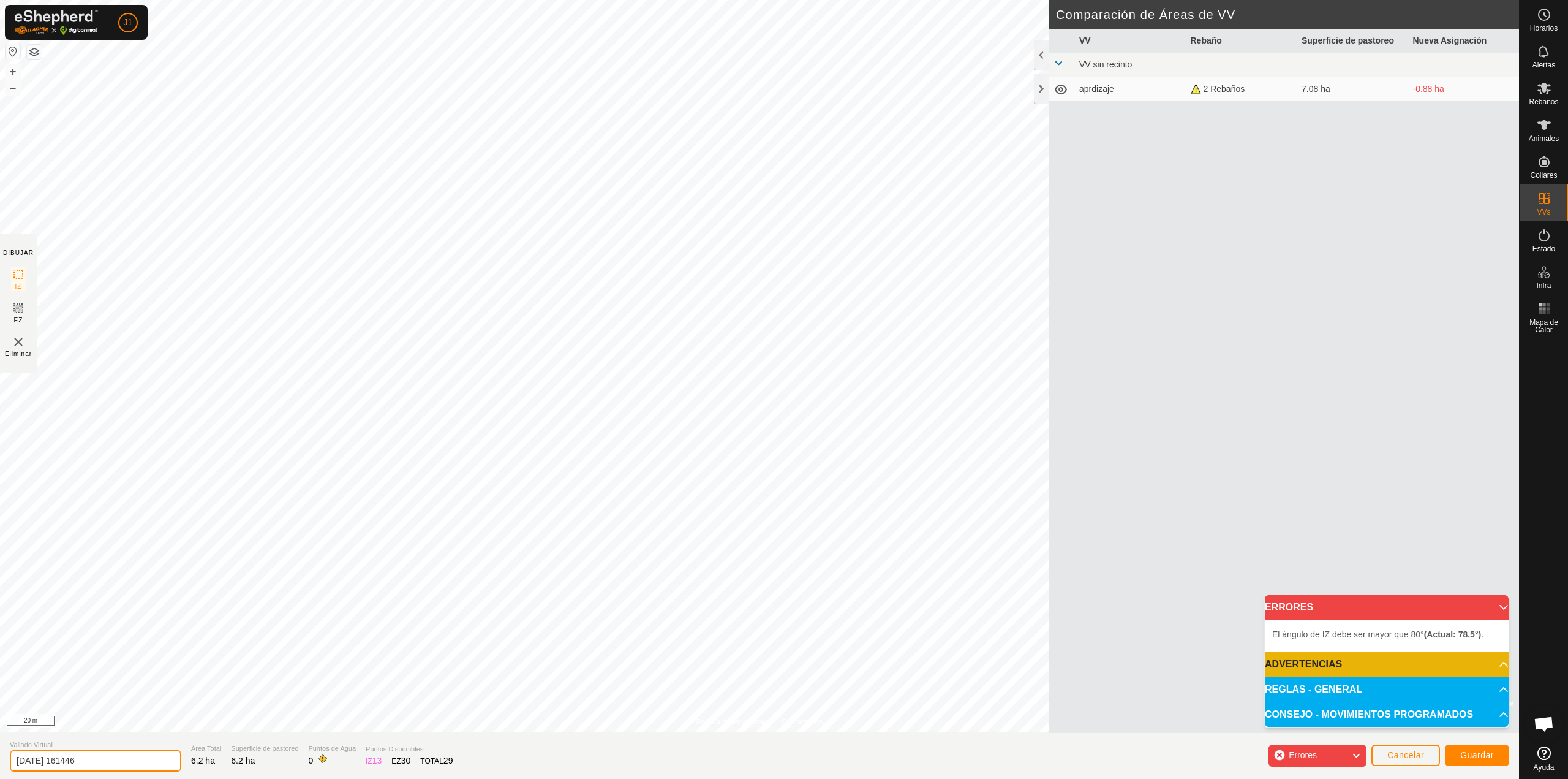
click at [86, 762] on input "[DATE] 161446" at bounding box center [95, 761] width 171 height 22
click at [96, 762] on input "[DATE] 161446" at bounding box center [95, 761] width 171 height 22
type input "aprendizaje 2"
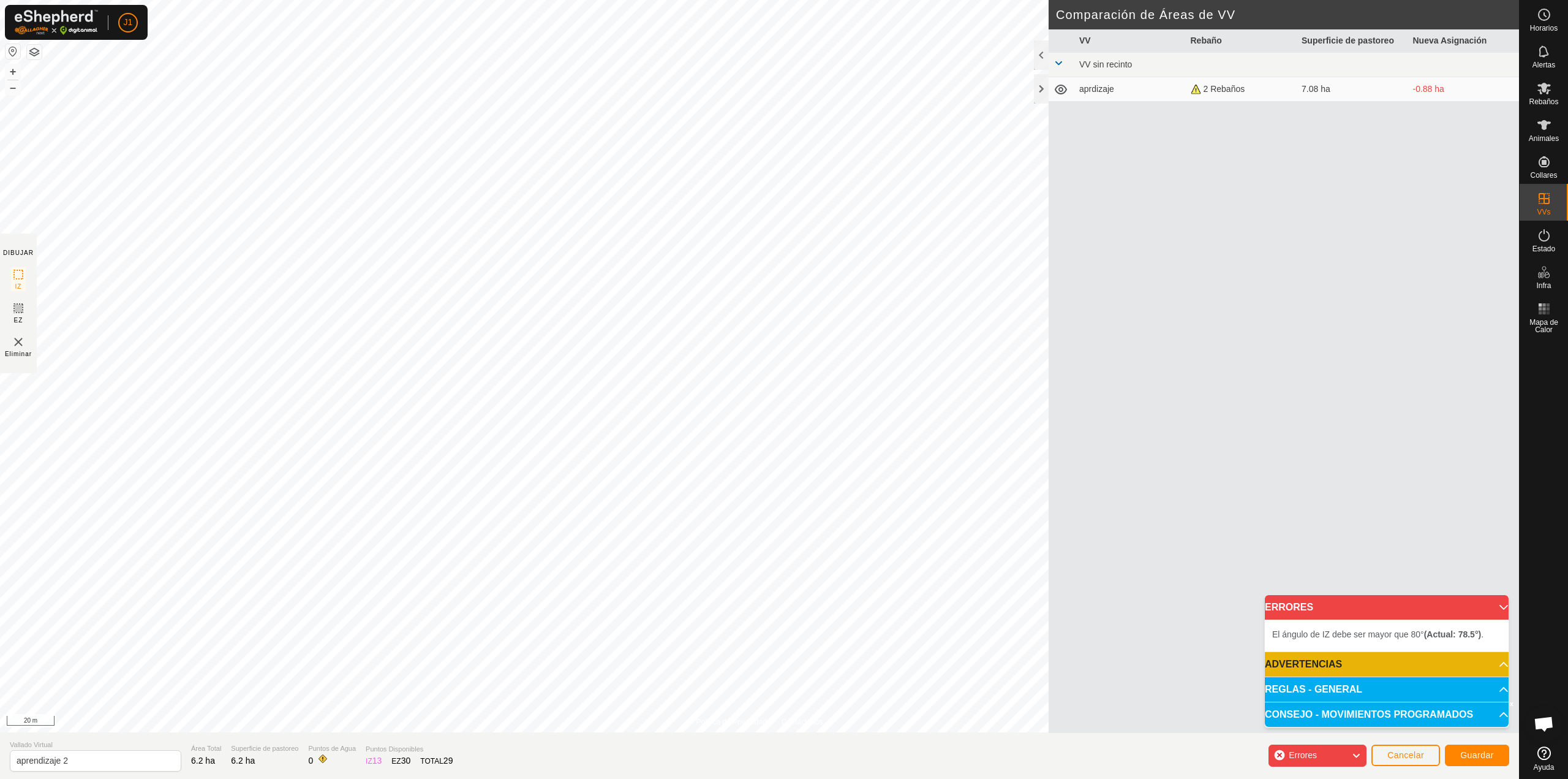
click at [1322, 758] on span "Errores" at bounding box center [1307, 756] width 38 height 16
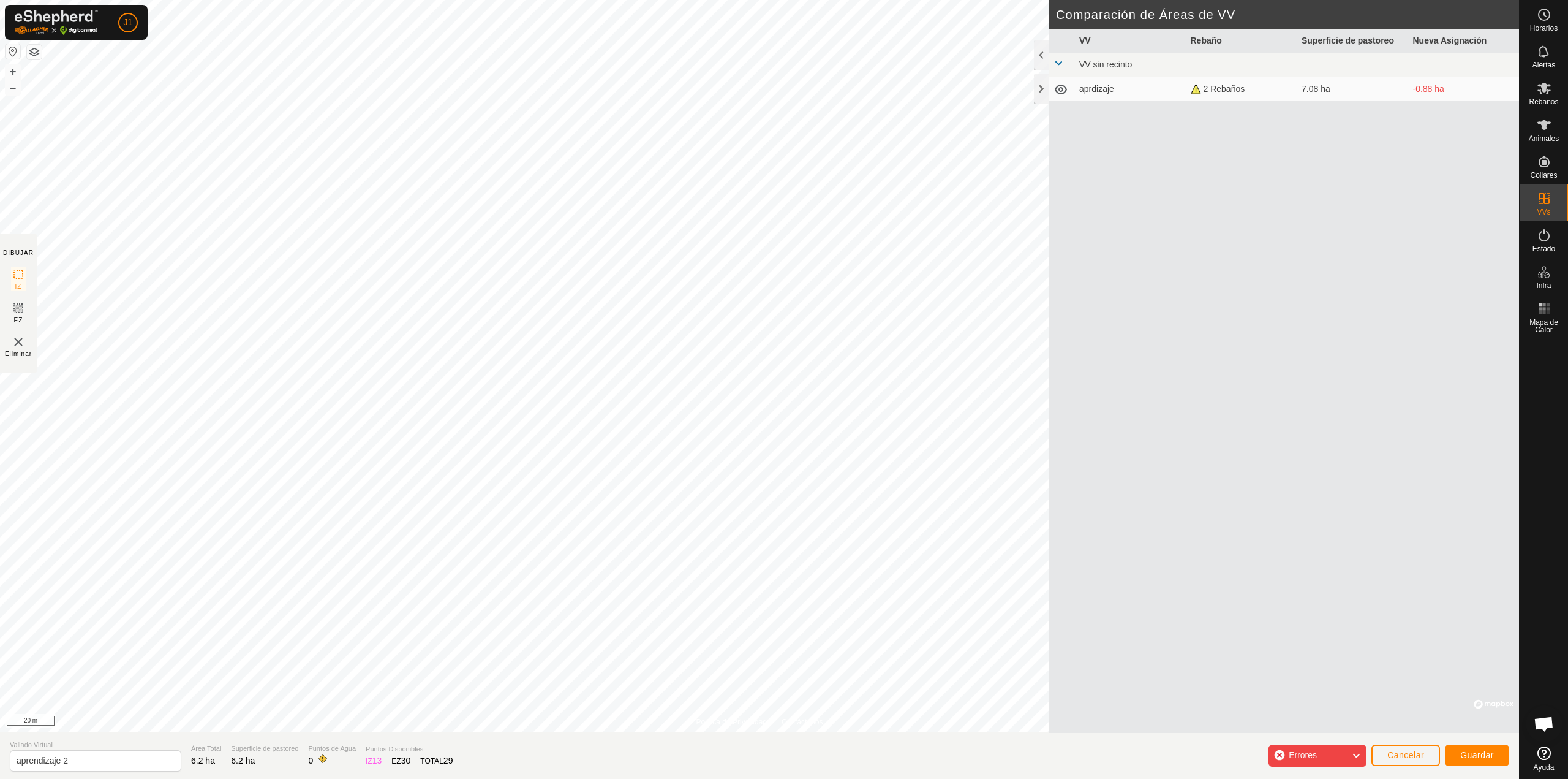
click at [1322, 758] on span "Errores" at bounding box center [1307, 756] width 38 height 16
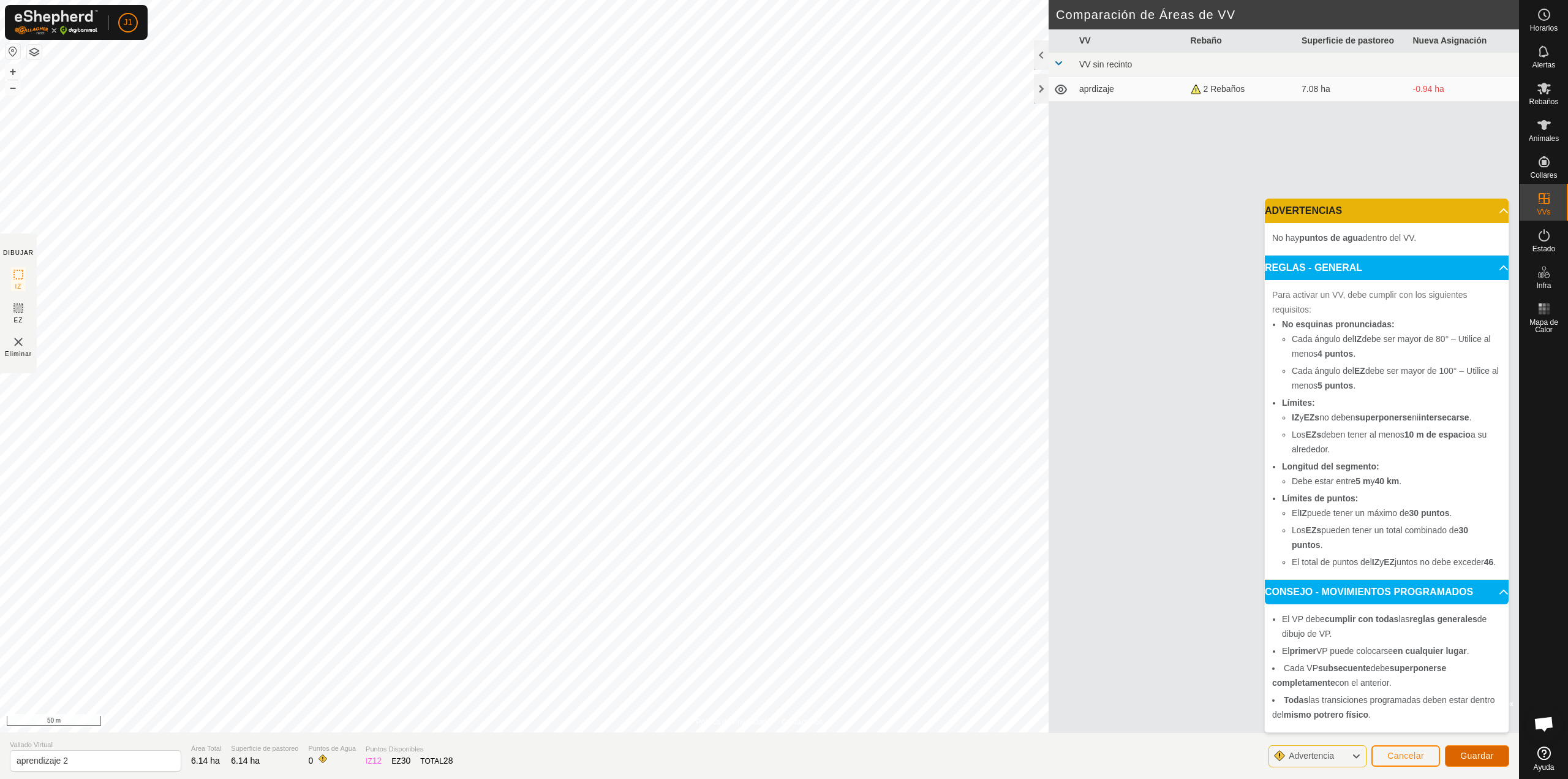
click at [1466, 755] on span "Guardar" at bounding box center [1477, 755] width 34 height 10
